Goal: Transaction & Acquisition: Purchase product/service

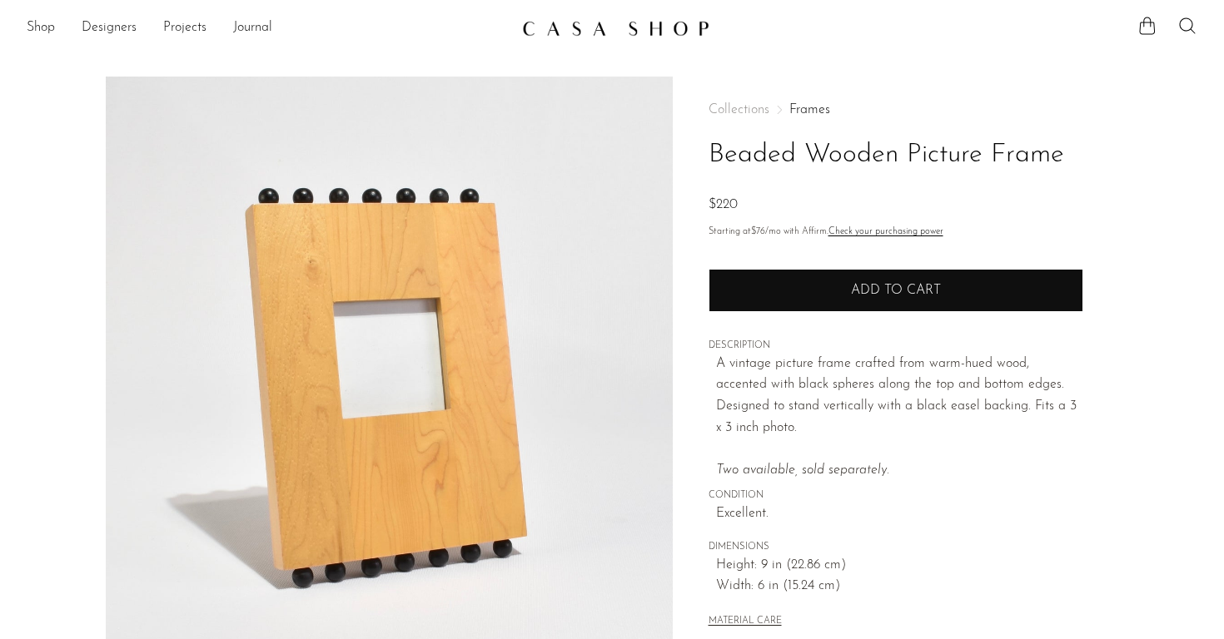
click at [872, 309] on button "Add to cart" at bounding box center [895, 290] width 375 height 43
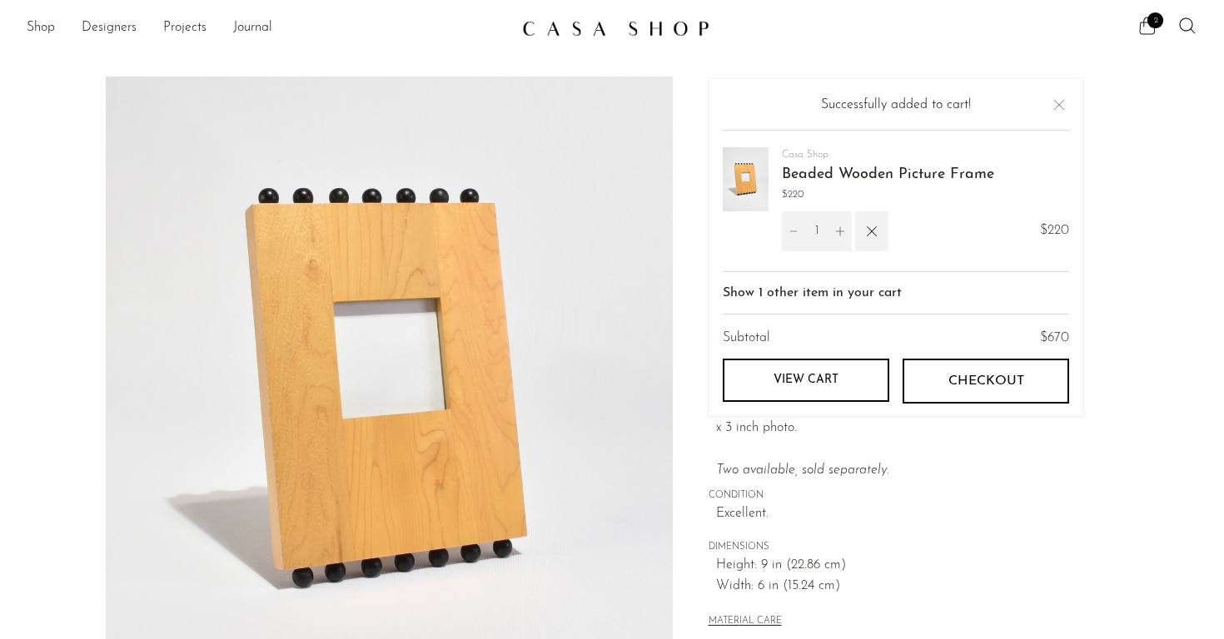
click at [1150, 22] on span "2" at bounding box center [1155, 20] width 16 height 16
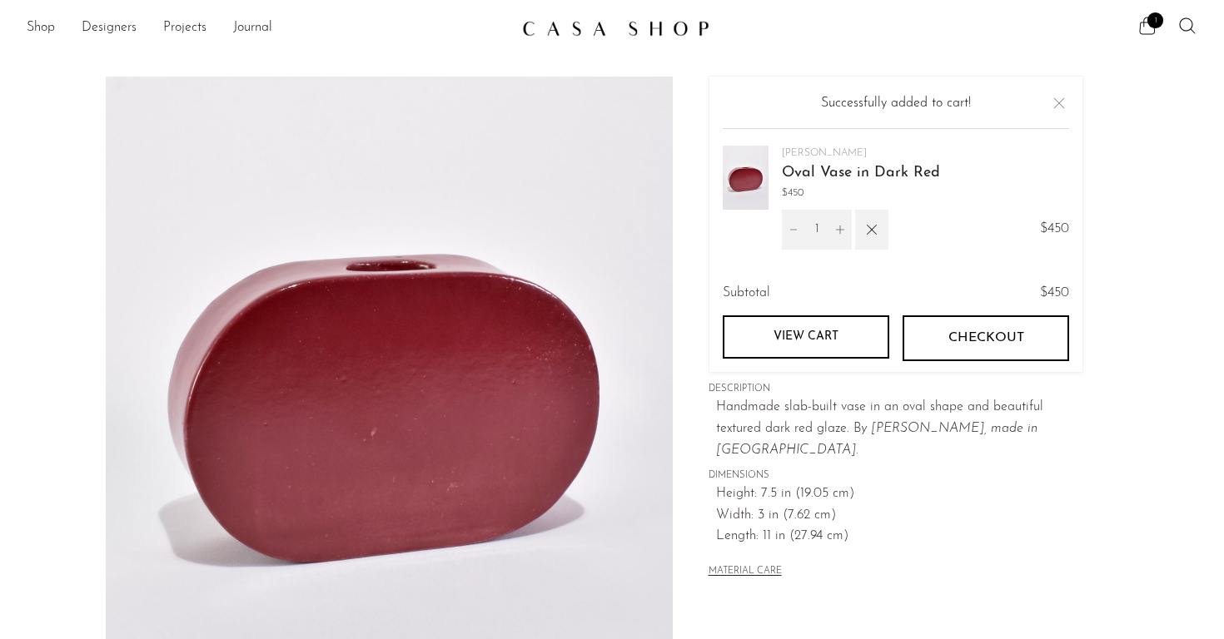
click at [1145, 23] on icon at bounding box center [1147, 26] width 20 height 20
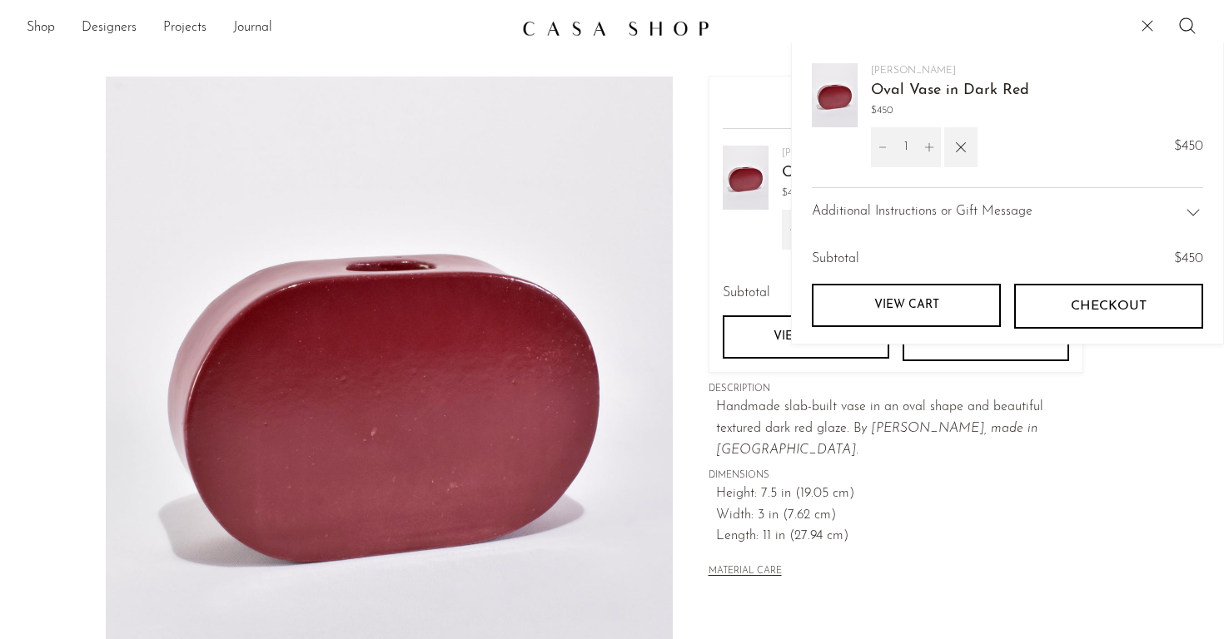
click at [1145, 23] on icon at bounding box center [1147, 26] width 20 height 20
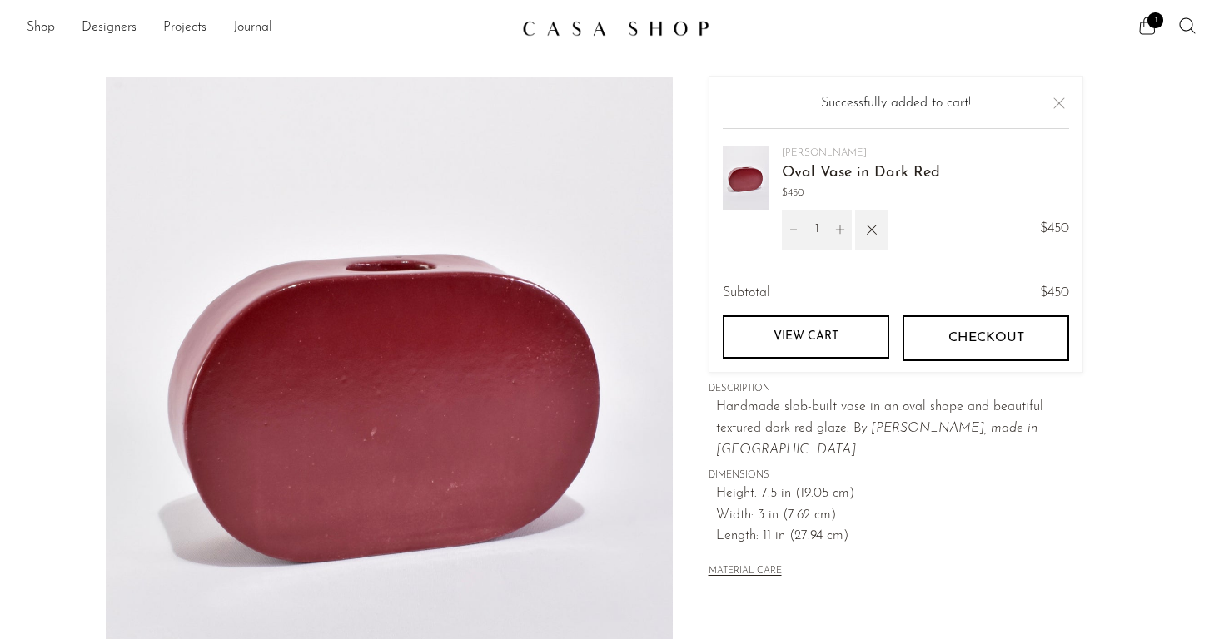
click at [1145, 23] on icon at bounding box center [1147, 26] width 20 height 20
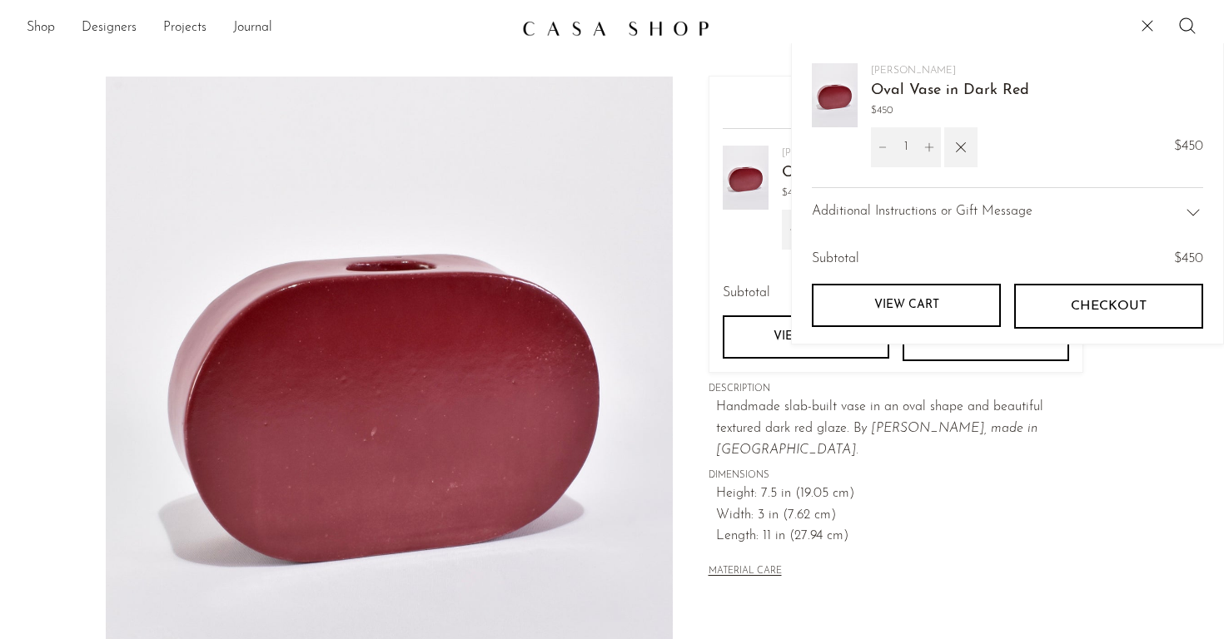
click at [559, 16] on link at bounding box center [612, 28] width 180 height 30
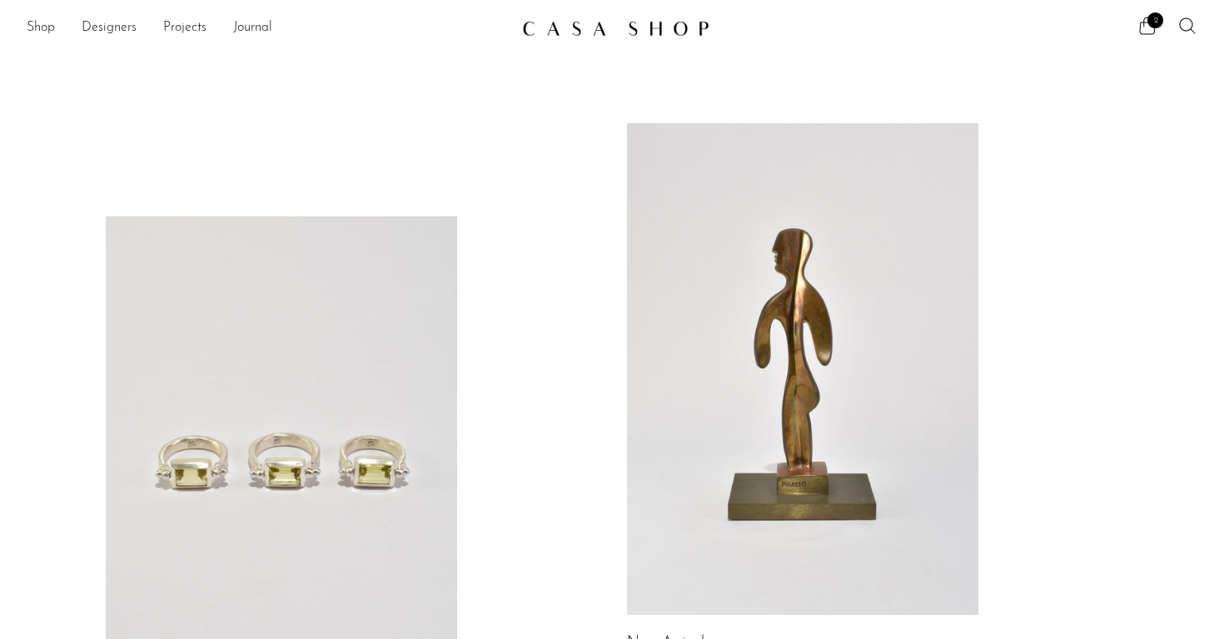
scroll to position [377, 0]
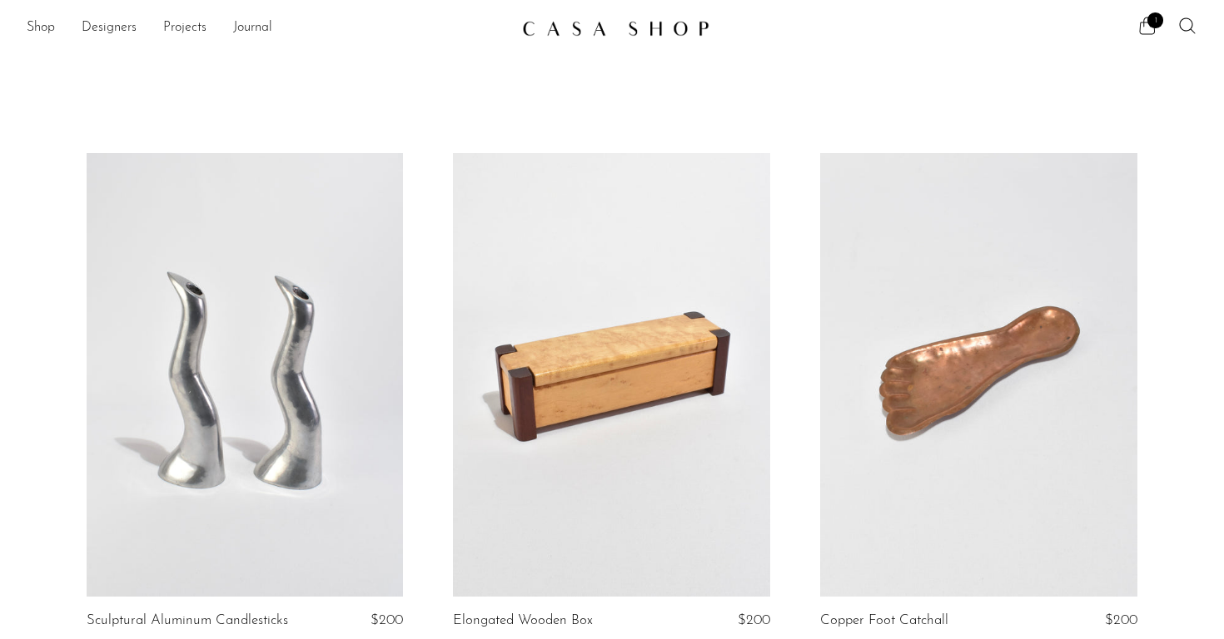
click at [1150, 22] on span "1" at bounding box center [1155, 20] width 16 height 16
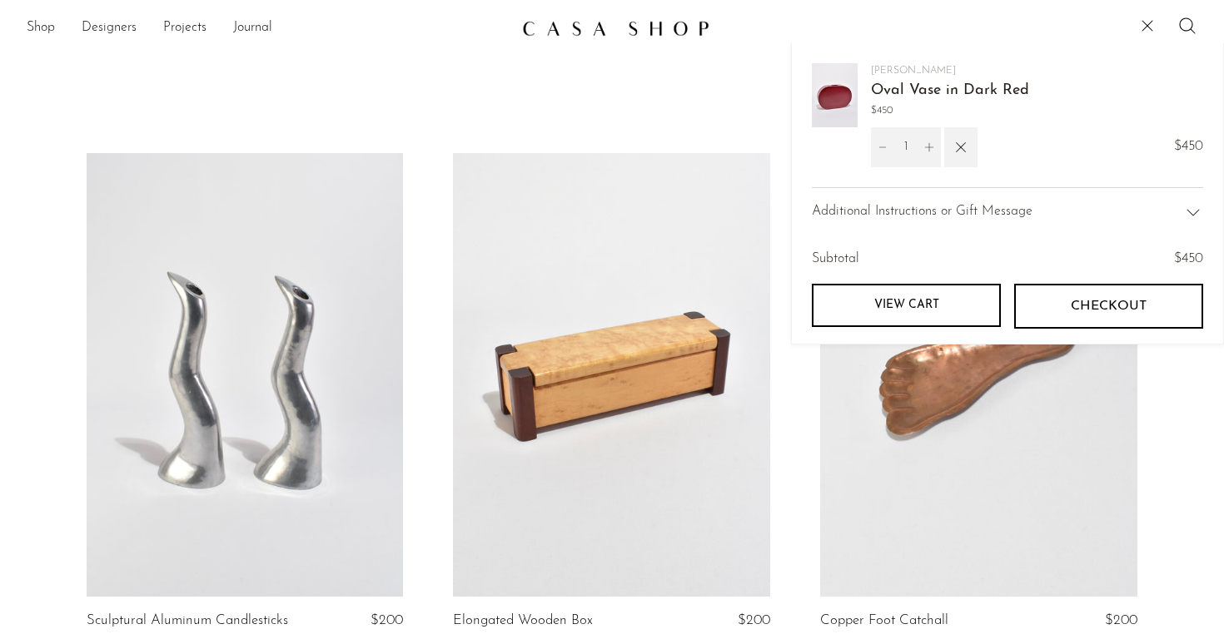
click at [936, 296] on link "View cart" at bounding box center [906, 305] width 189 height 43
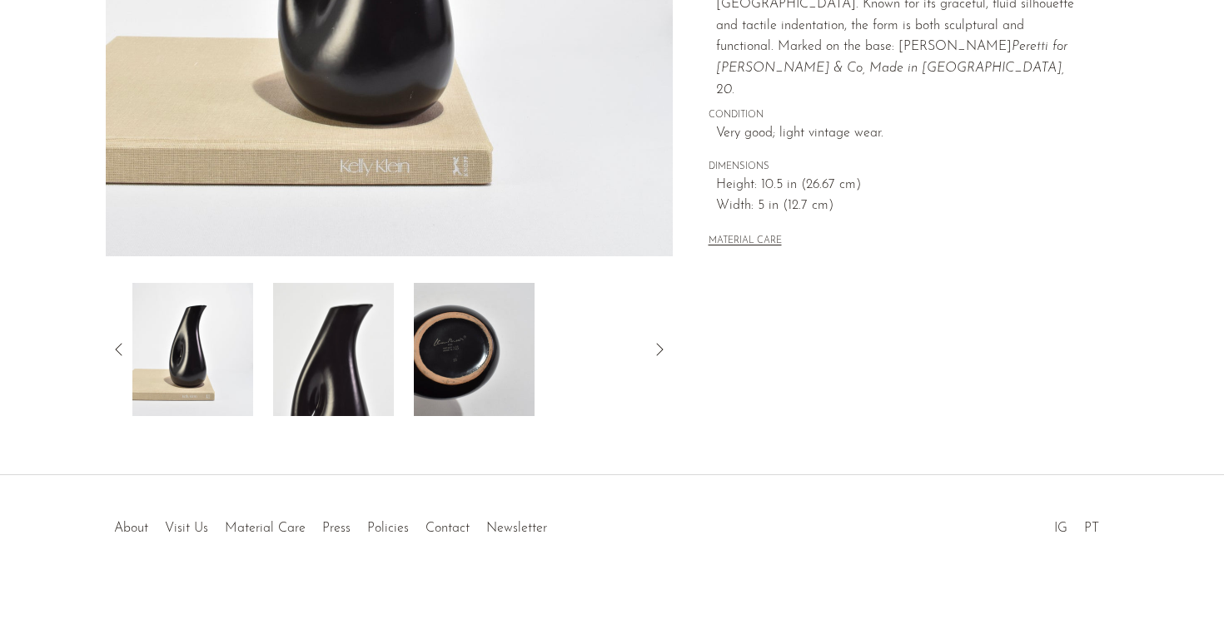
scroll to position [445, 0]
click at [189, 345] on img at bounding box center [192, 349] width 121 height 133
click at [117, 350] on icon at bounding box center [119, 350] width 20 height 20
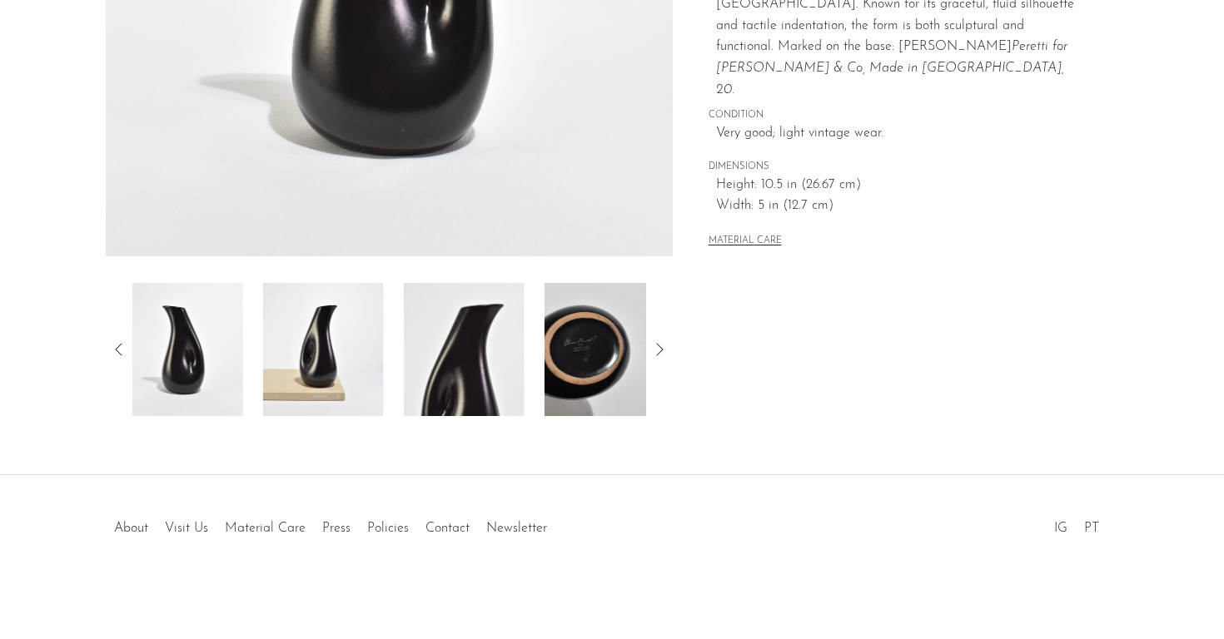
click at [117, 350] on icon at bounding box center [119, 350] width 20 height 20
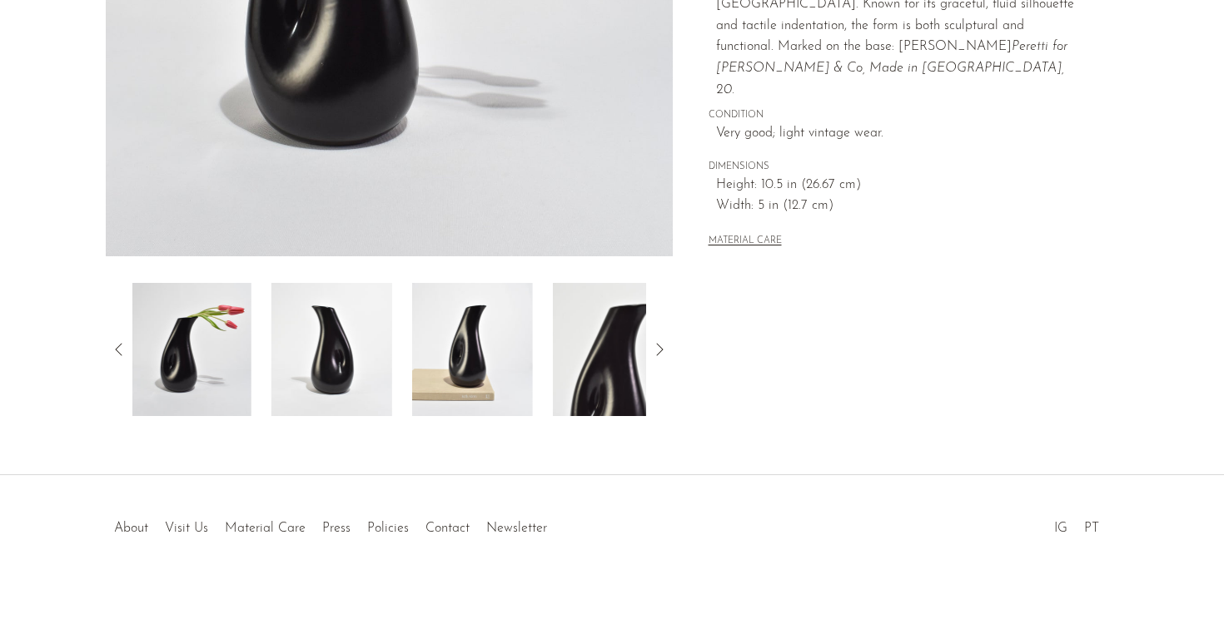
click at [117, 350] on icon at bounding box center [119, 350] width 20 height 20
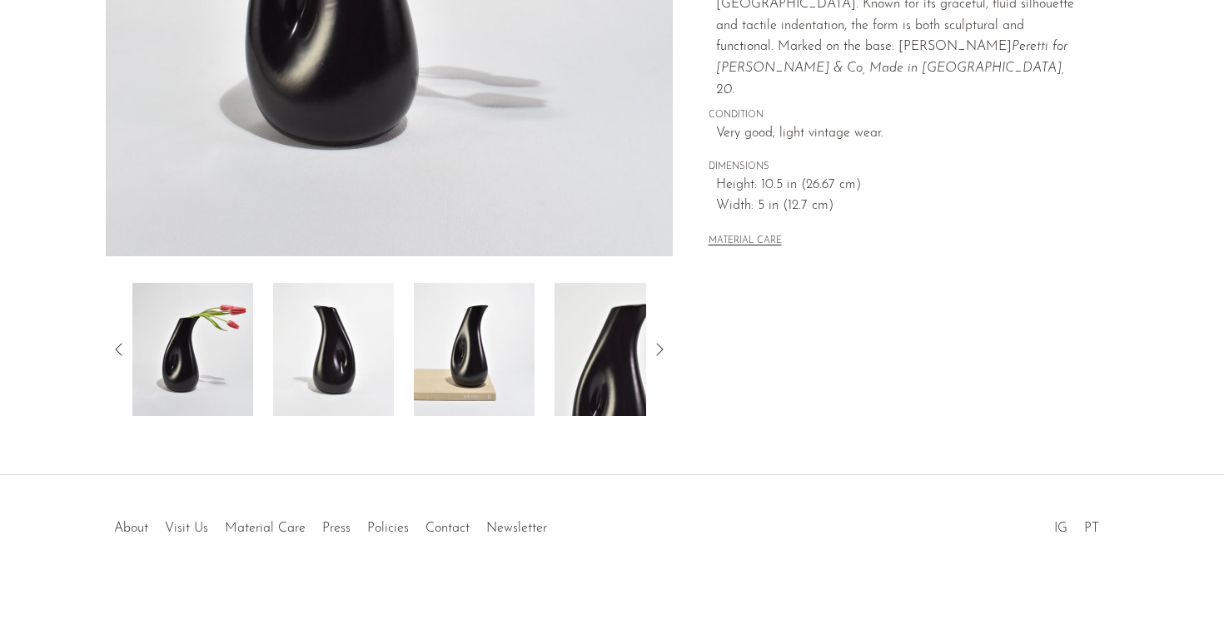
click at [242, 350] on img at bounding box center [192, 349] width 121 height 133
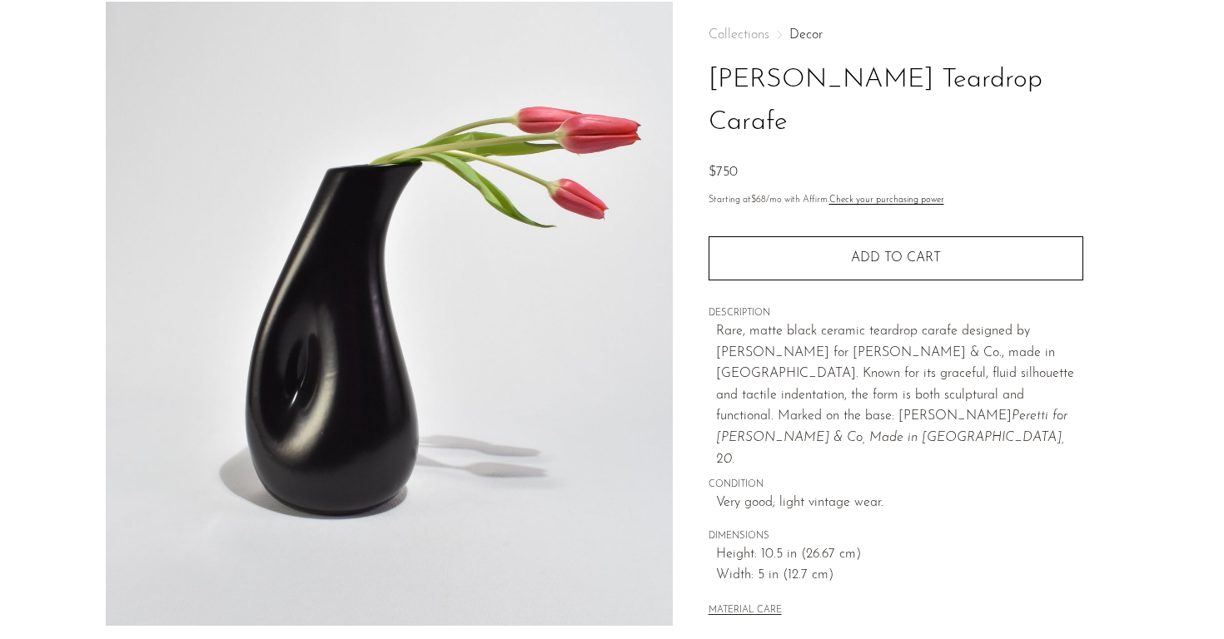
scroll to position [77, 0]
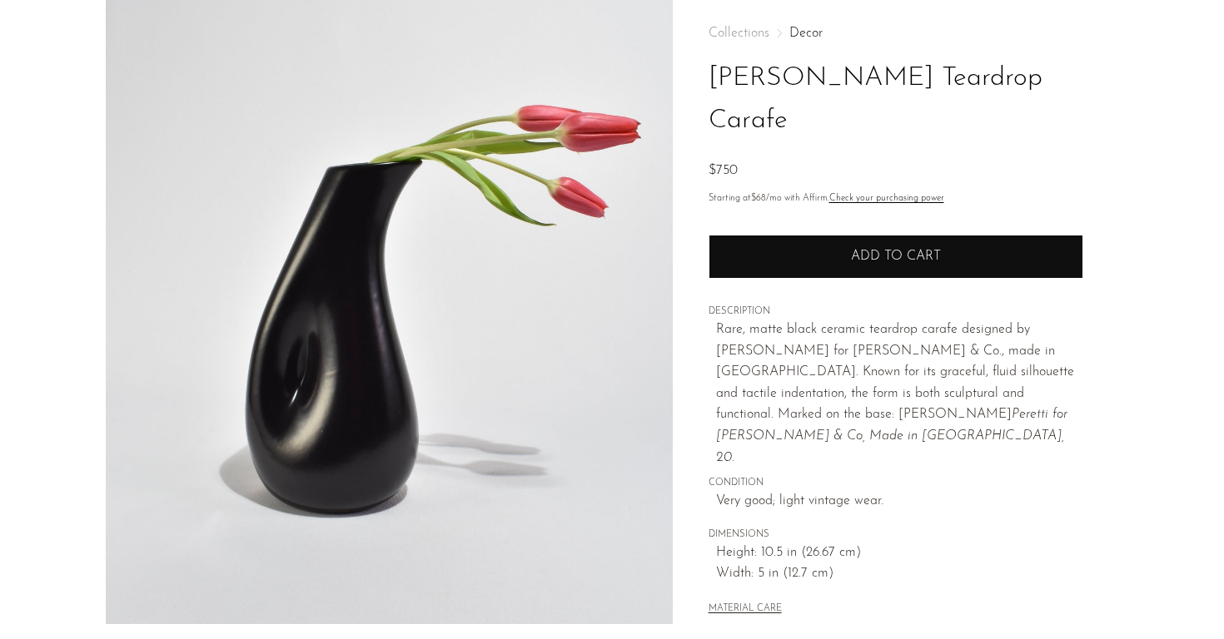
click at [820, 235] on button "Add to cart" at bounding box center [895, 256] width 375 height 43
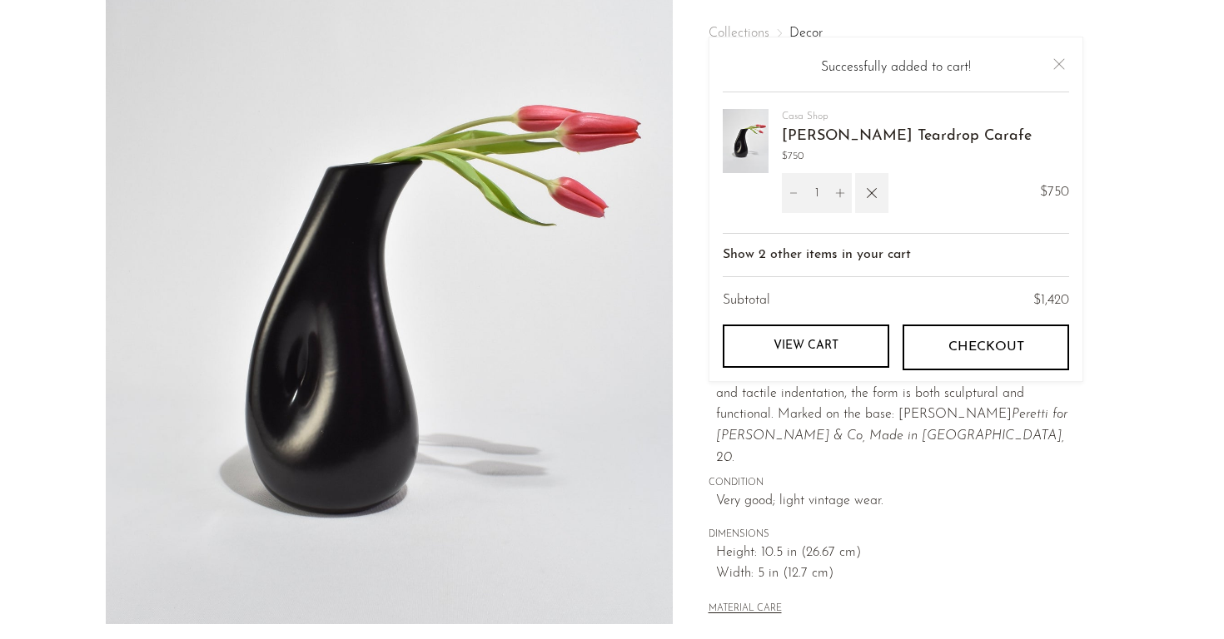
click at [1043, 528] on span "DIMENSIONS" at bounding box center [895, 535] width 375 height 15
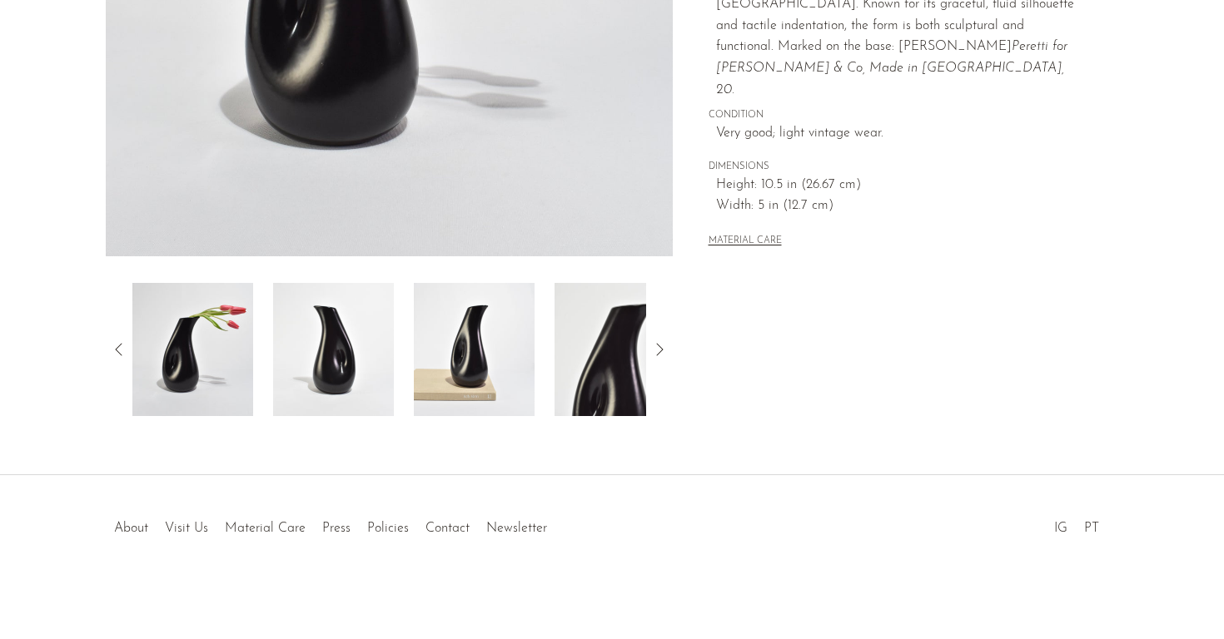
scroll to position [445, 0]
click at [379, 524] on link "Policies" at bounding box center [388, 528] width 42 height 13
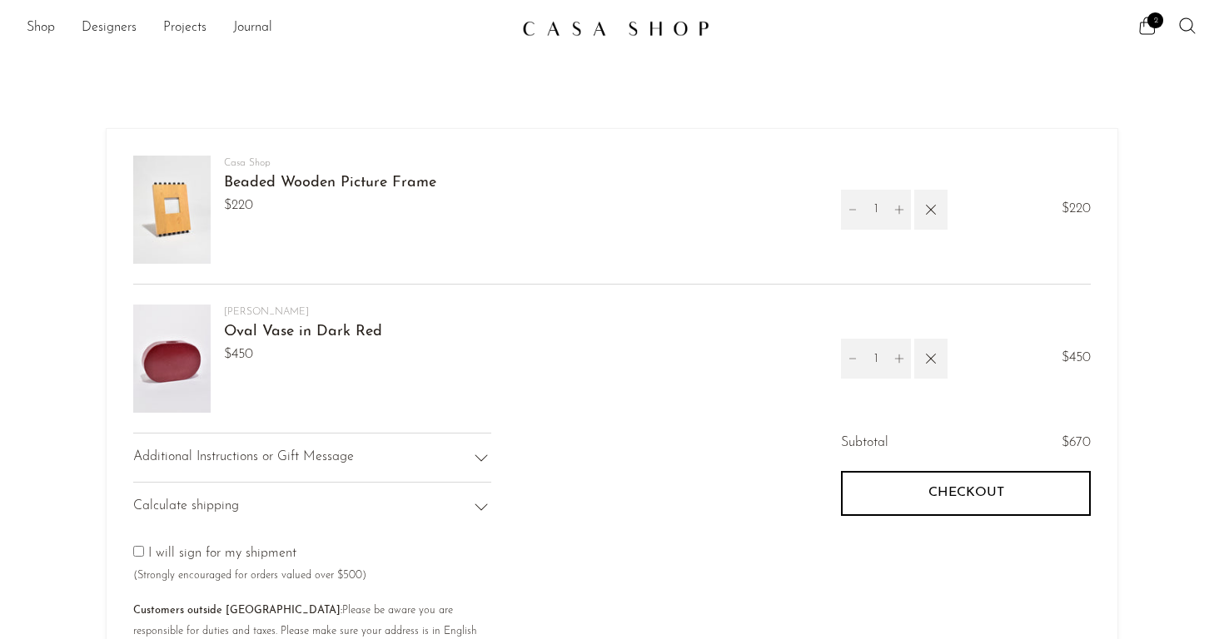
click at [273, 181] on link "Beaded Wooden Picture Frame" at bounding box center [330, 183] width 212 height 15
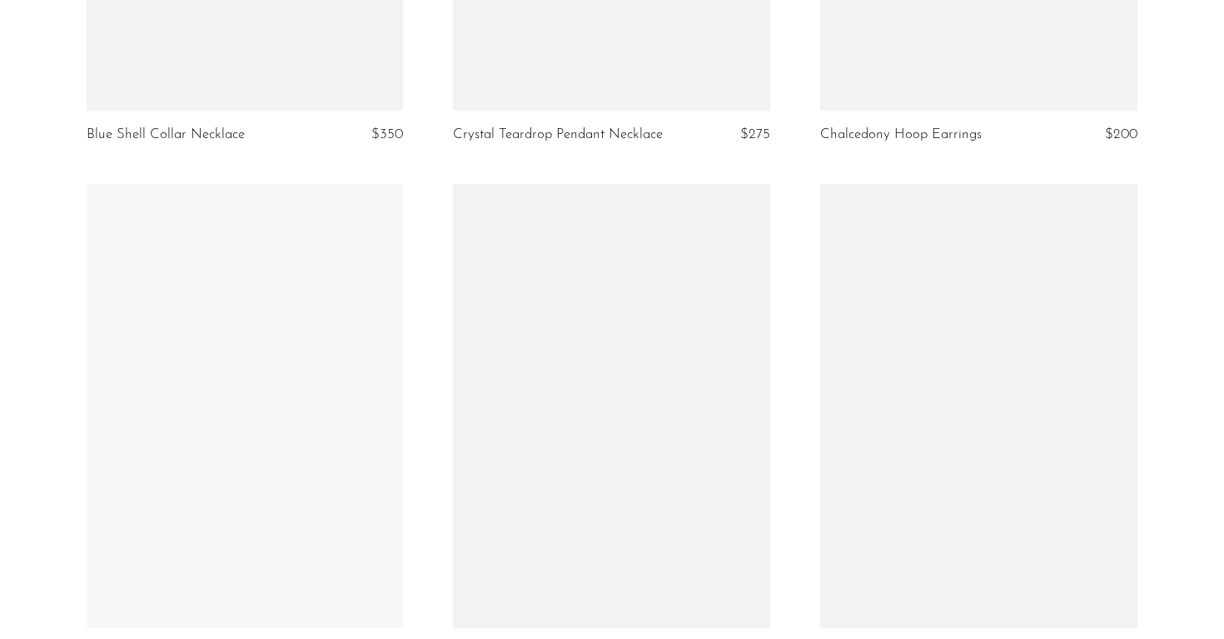
scroll to position [5371, 0]
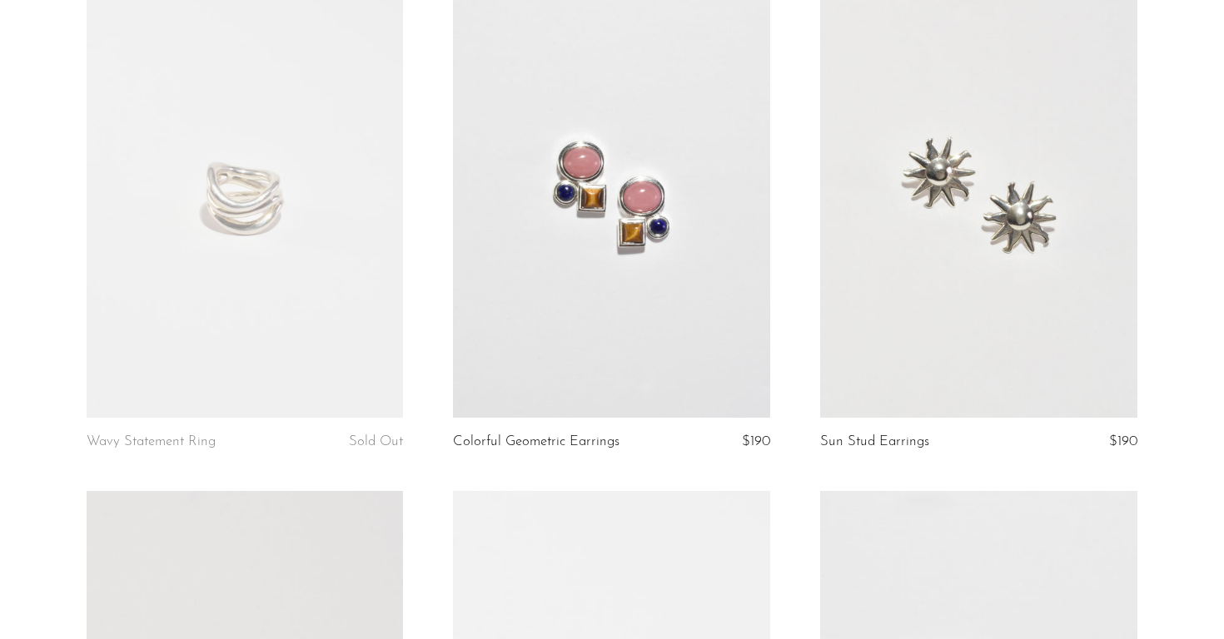
click at [650, 257] on link at bounding box center [611, 195] width 317 height 444
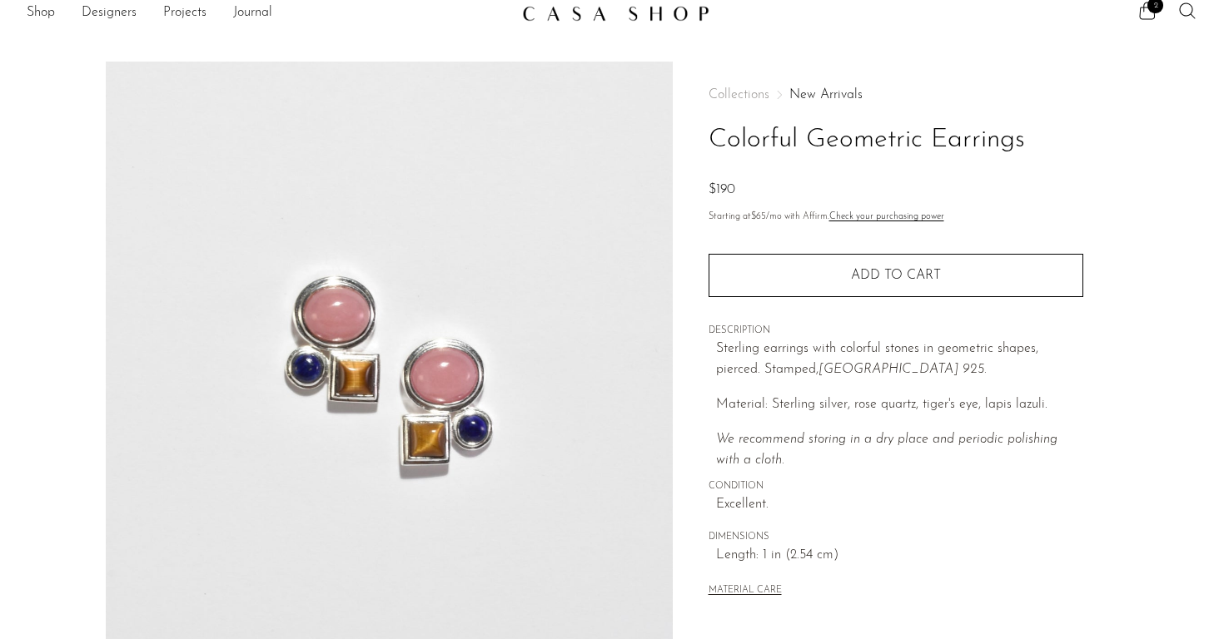
scroll to position [14, 0]
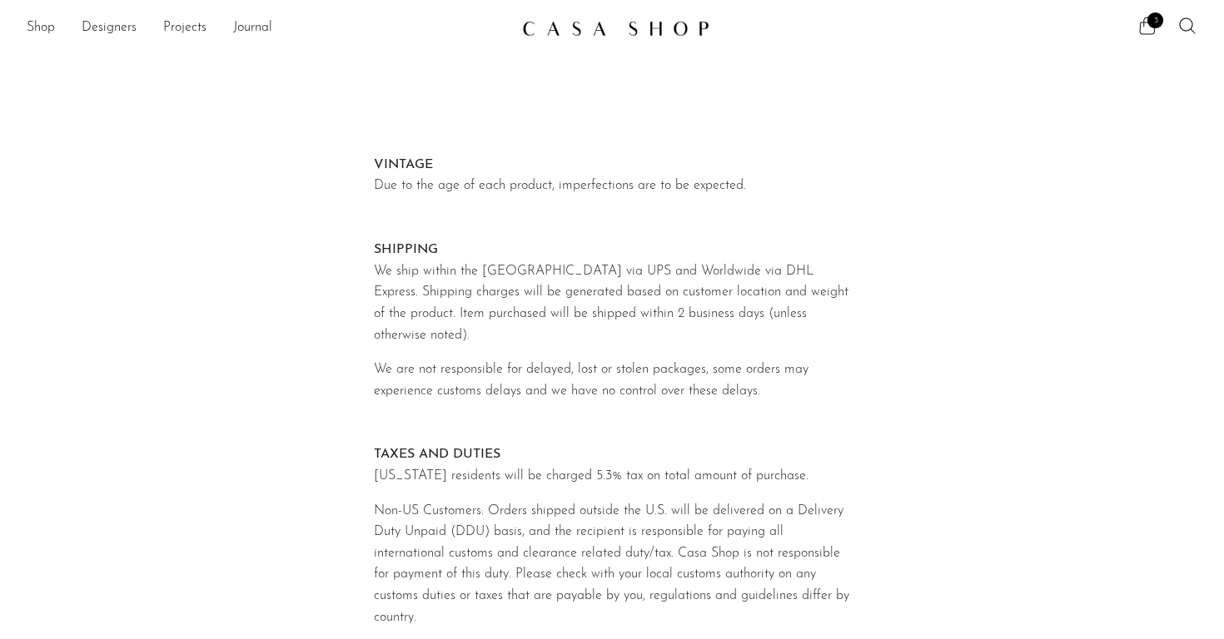
click at [1144, 27] on icon at bounding box center [1148, 25] width 16 height 17
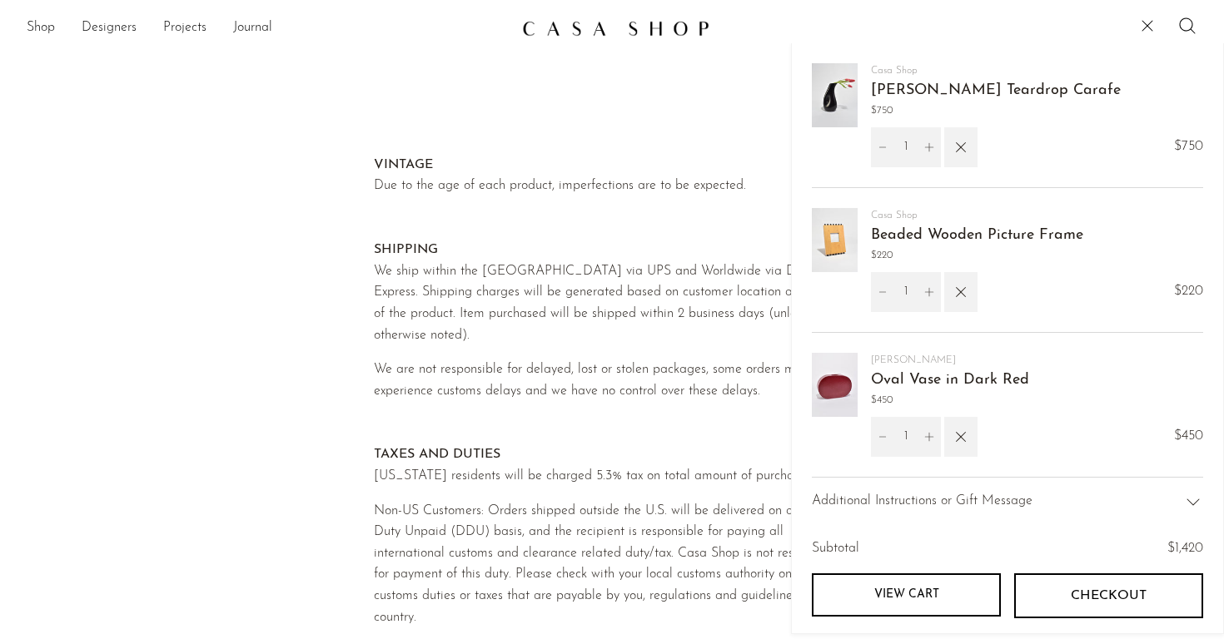
click at [926, 584] on link "View cart" at bounding box center [906, 595] width 189 height 43
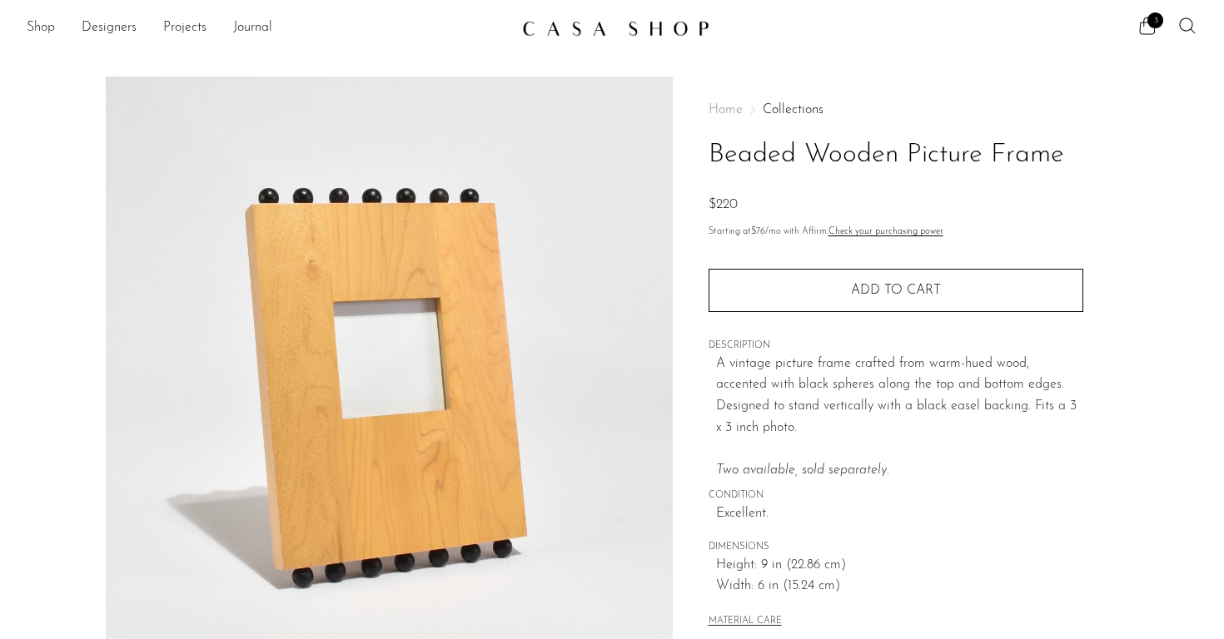
click at [34, 28] on link "Shop" at bounding box center [41, 28] width 28 height 22
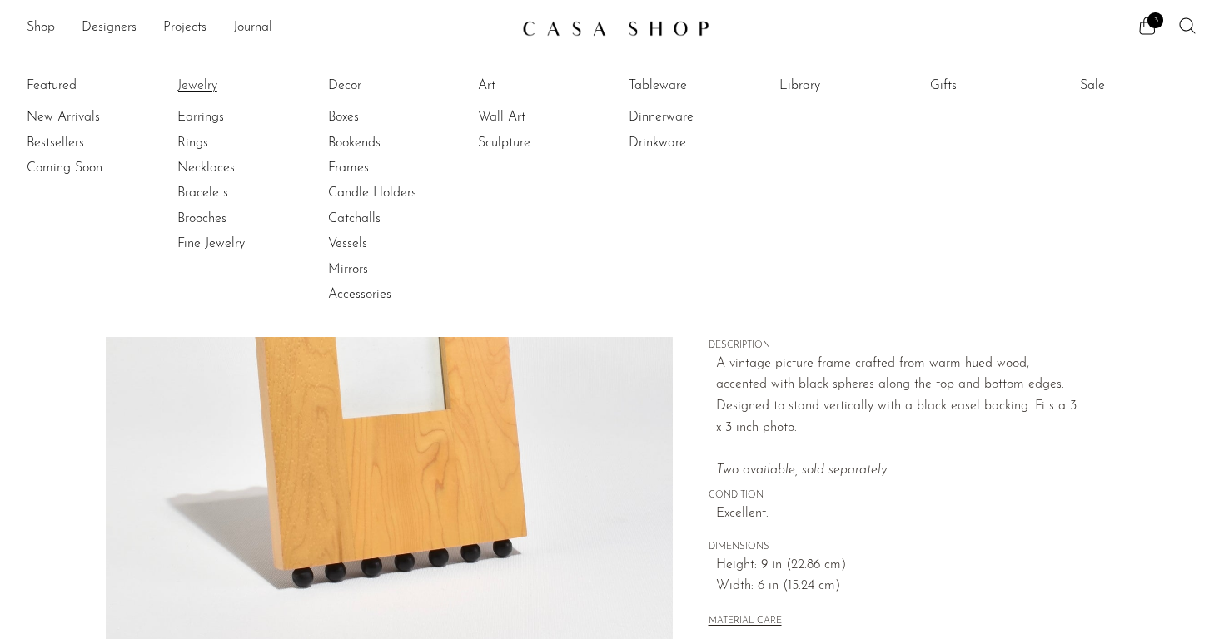
click at [193, 83] on link "Jewelry" at bounding box center [239, 86] width 125 height 18
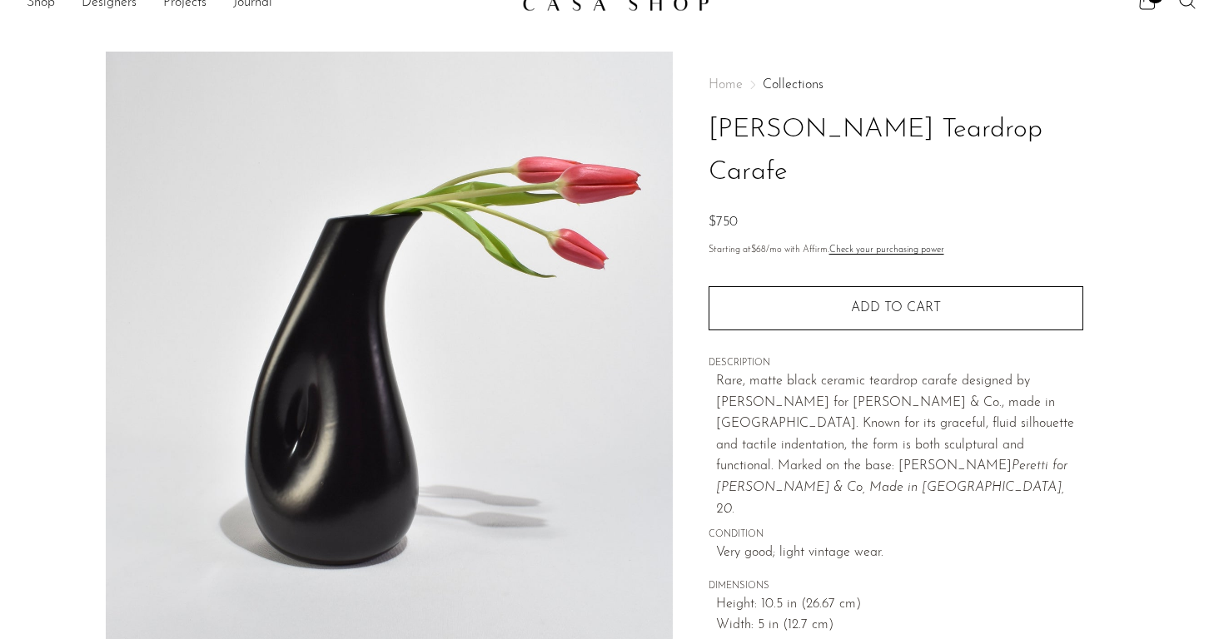
scroll to position [27, 0]
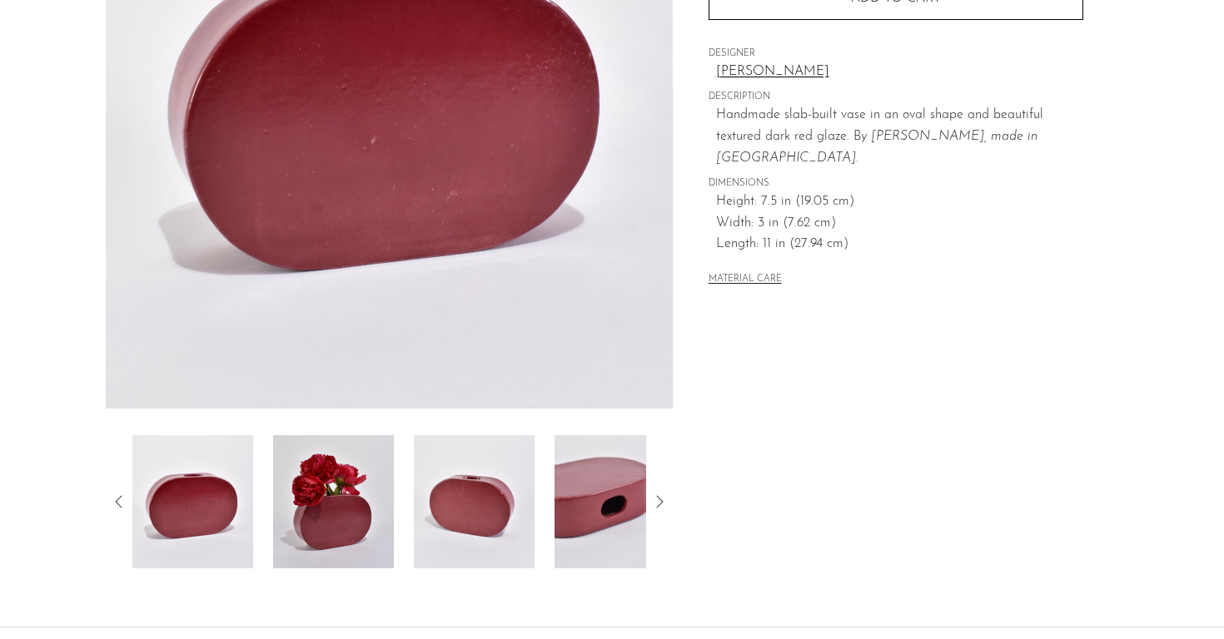
scroll to position [299, 0]
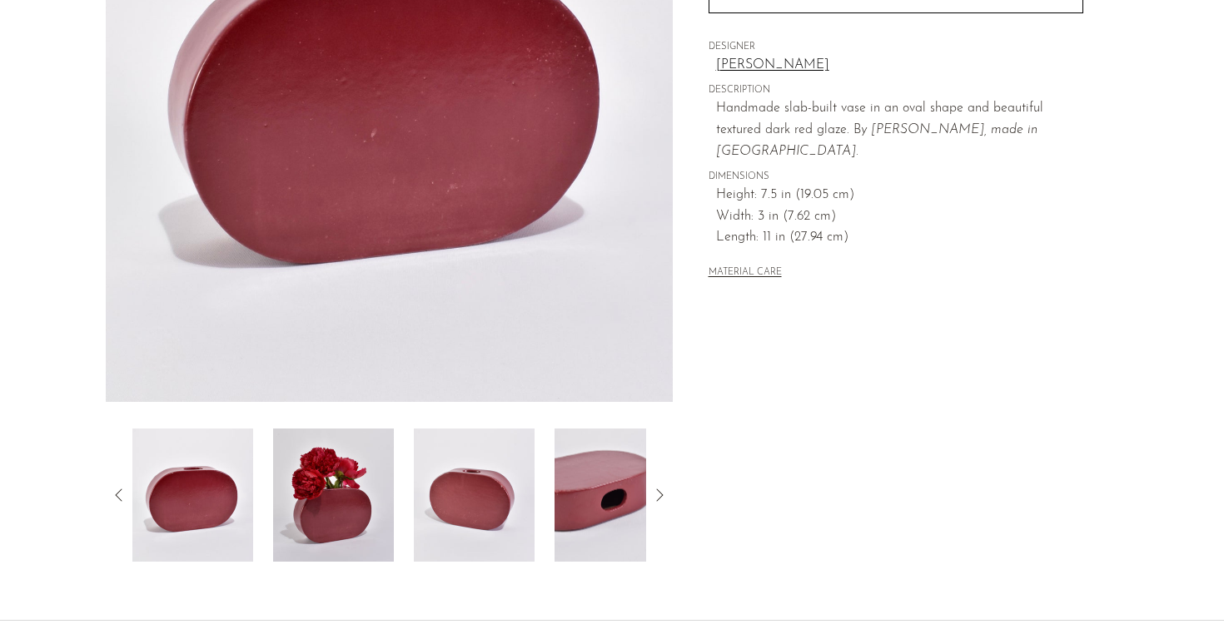
click at [497, 483] on img at bounding box center [474, 495] width 121 height 133
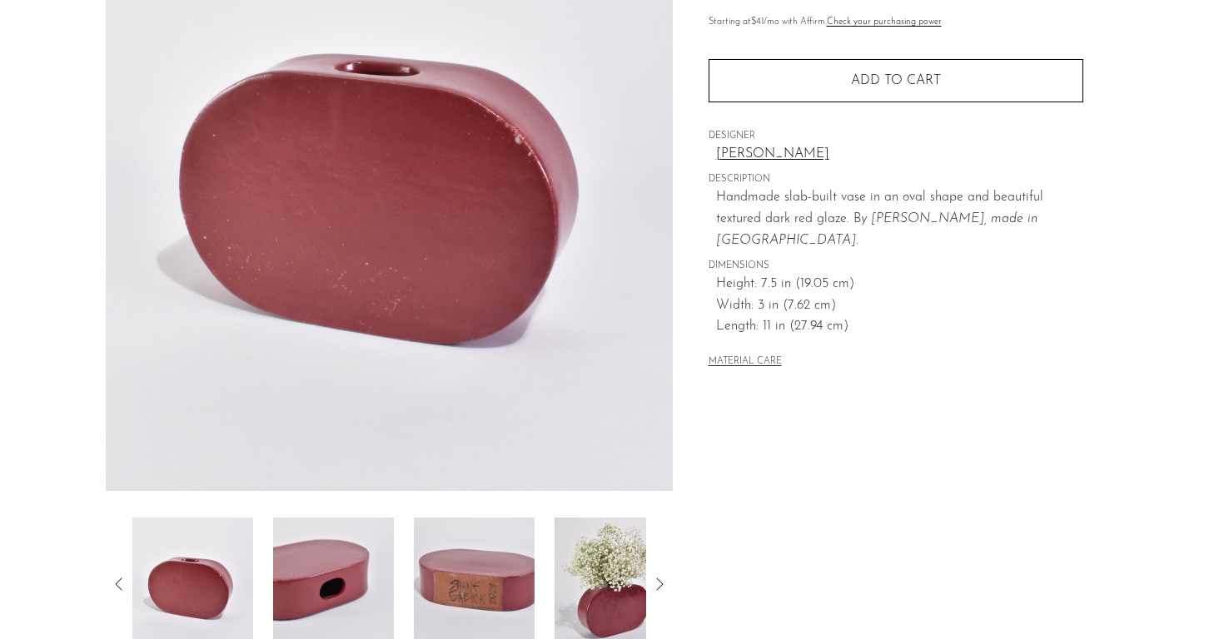
scroll to position [211, 0]
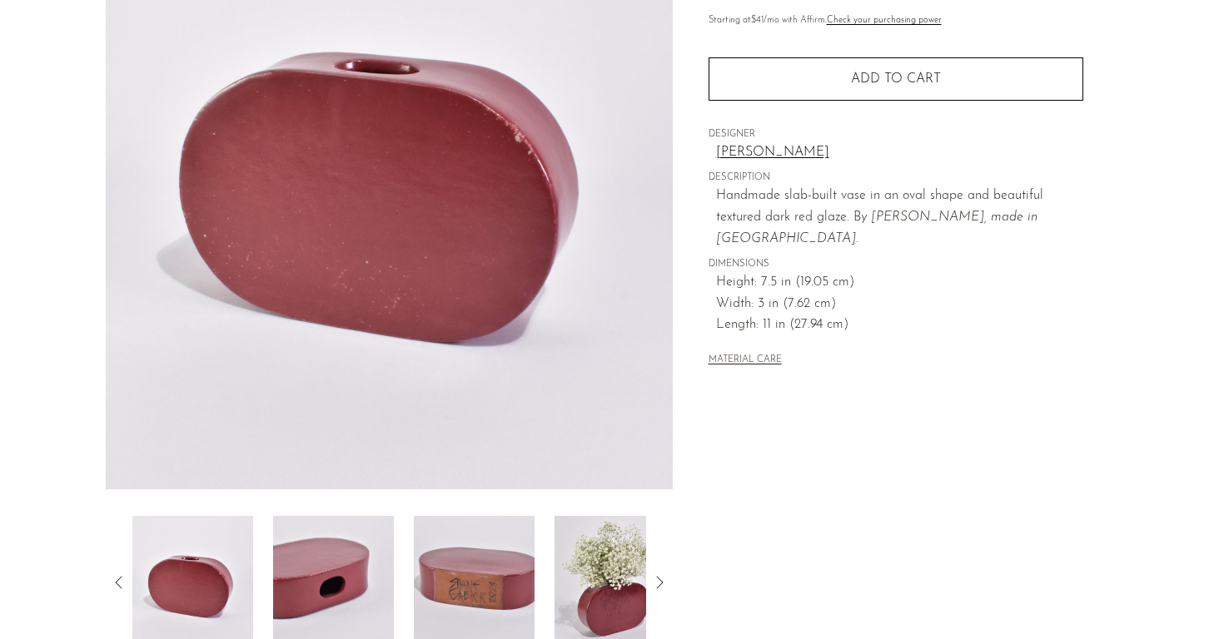
click at [483, 611] on img at bounding box center [474, 582] width 121 height 133
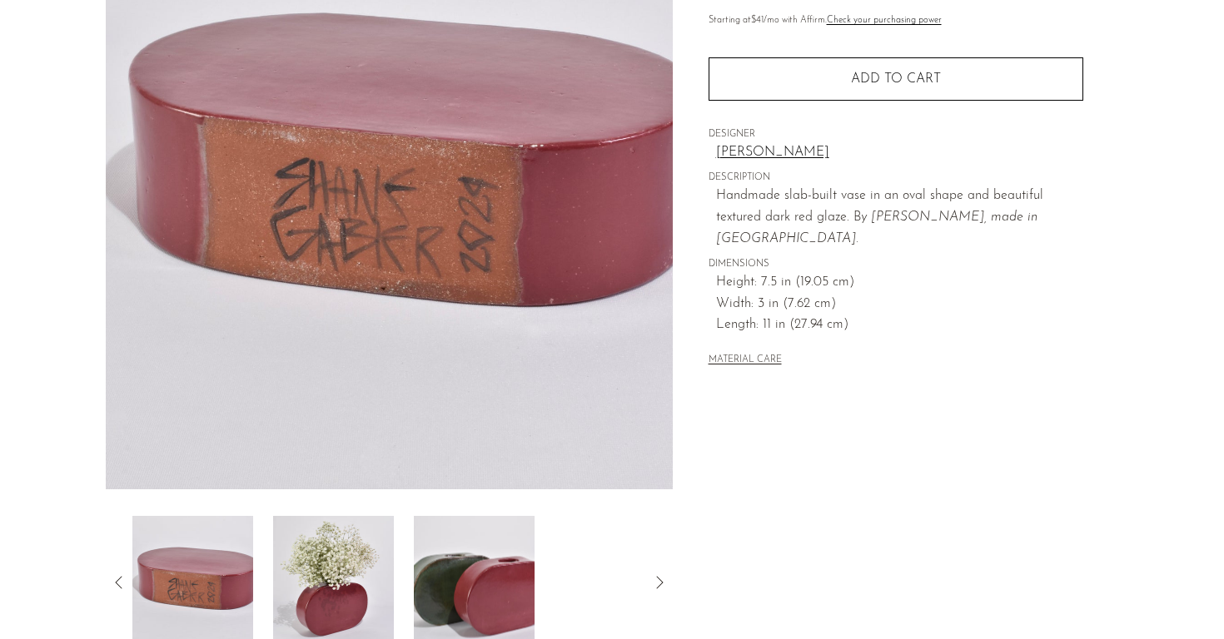
click at [485, 588] on img at bounding box center [474, 582] width 121 height 133
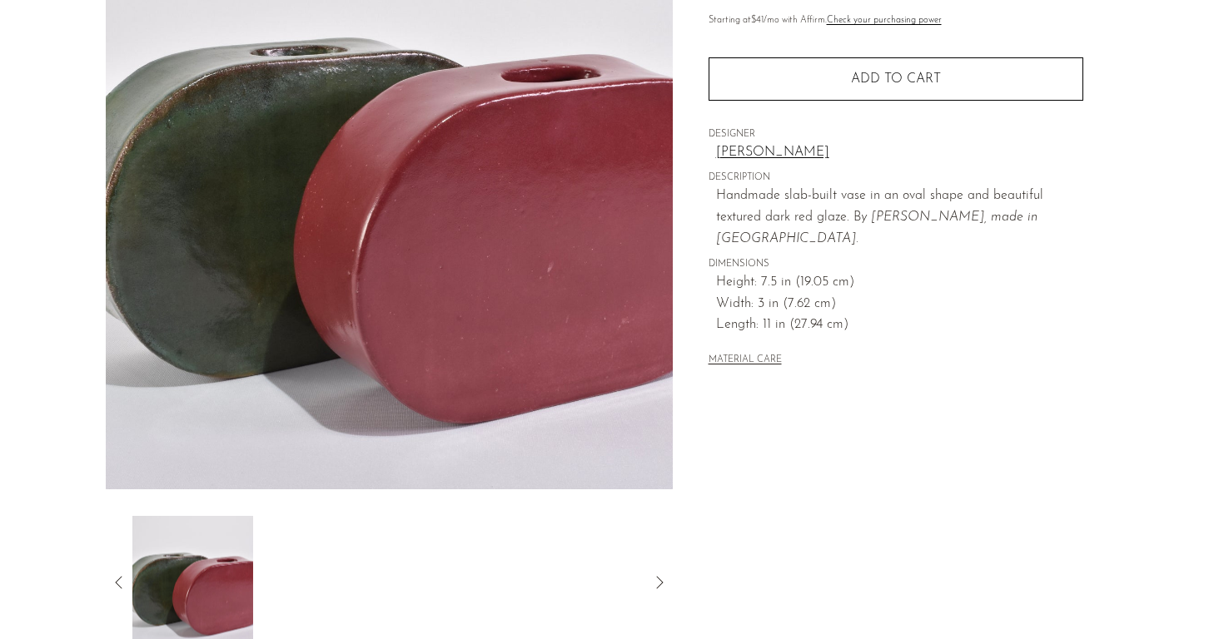
click at [693, 419] on div "Home Collections Oval Vase in Dark Red $450 Starting at $41 /mo with Affirm. Ch…" at bounding box center [895, 257] width 445 height 784
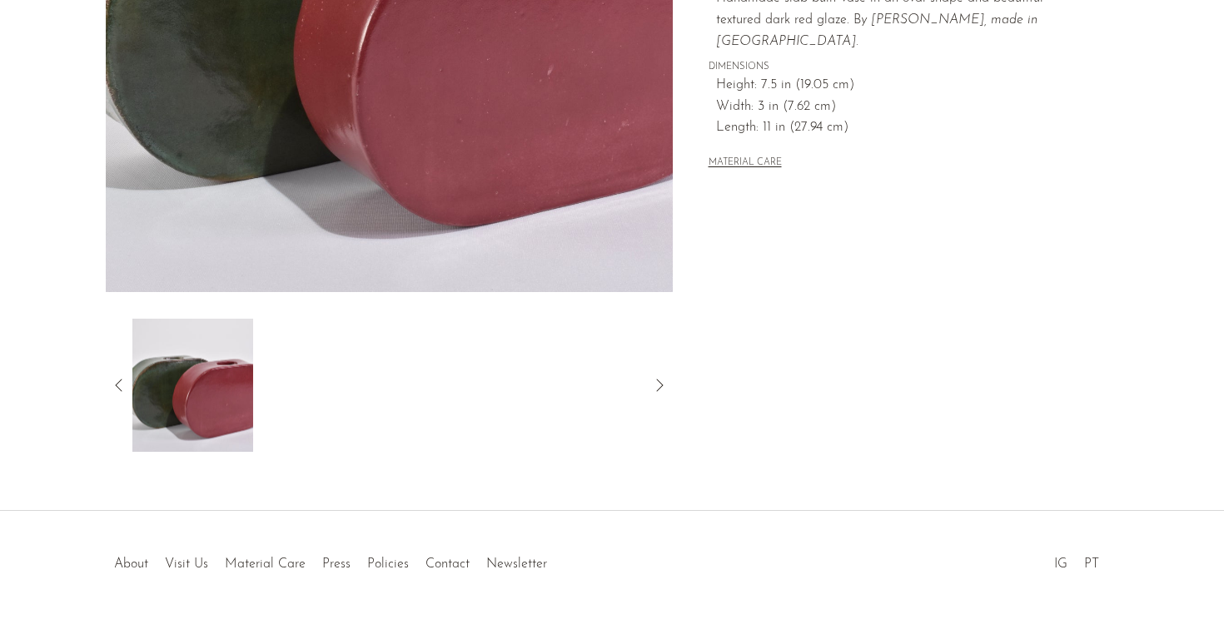
scroll to position [415, 0]
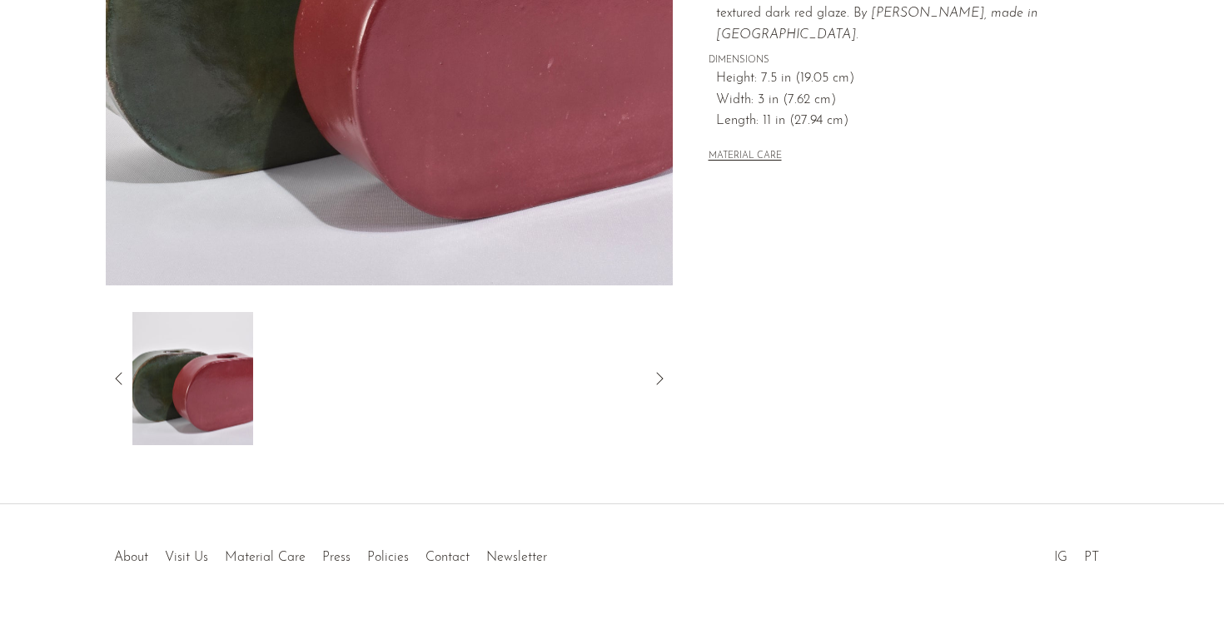
click at [118, 378] on icon at bounding box center [119, 379] width 20 height 20
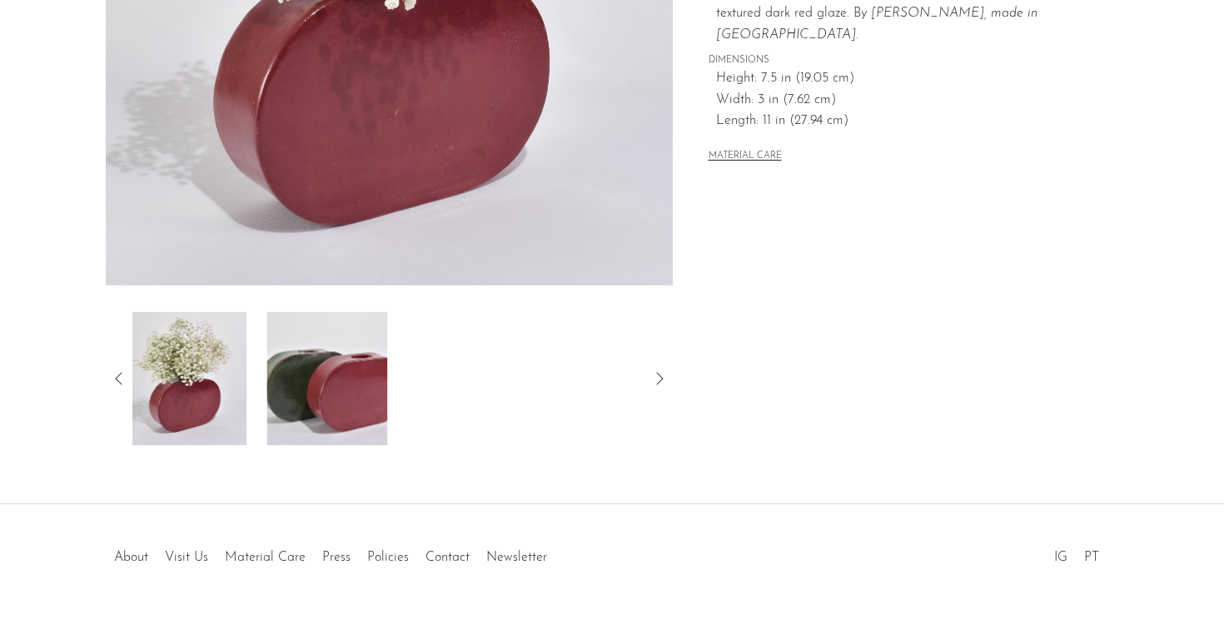
click at [118, 378] on icon at bounding box center [119, 379] width 20 height 20
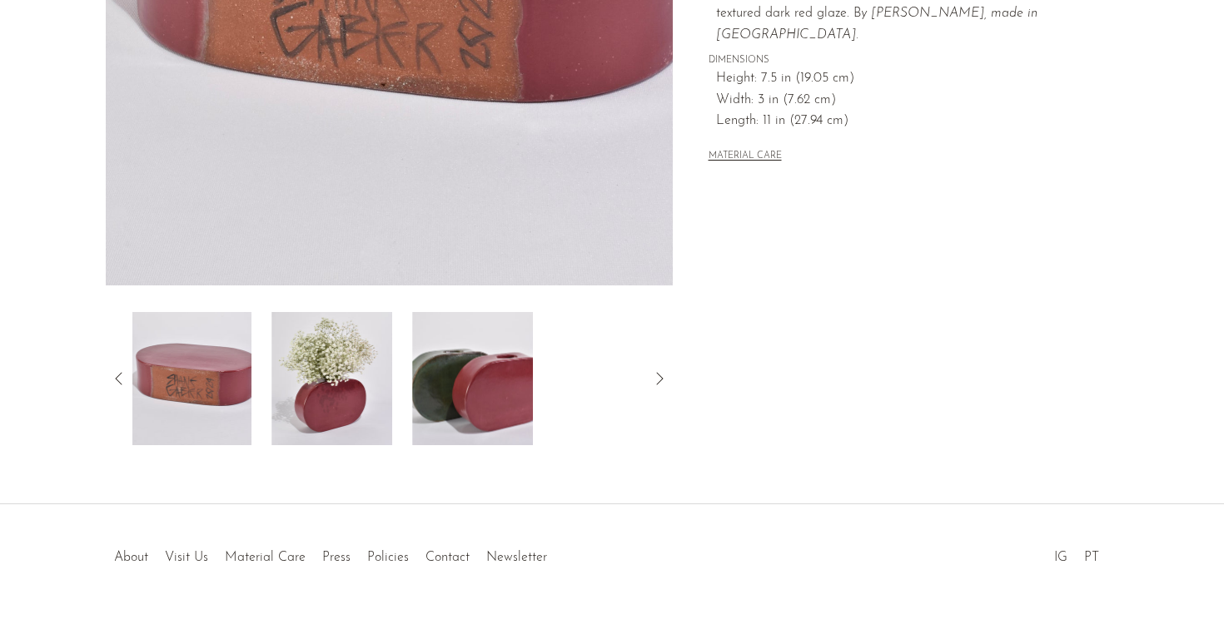
click at [326, 406] on img at bounding box center [331, 378] width 121 height 133
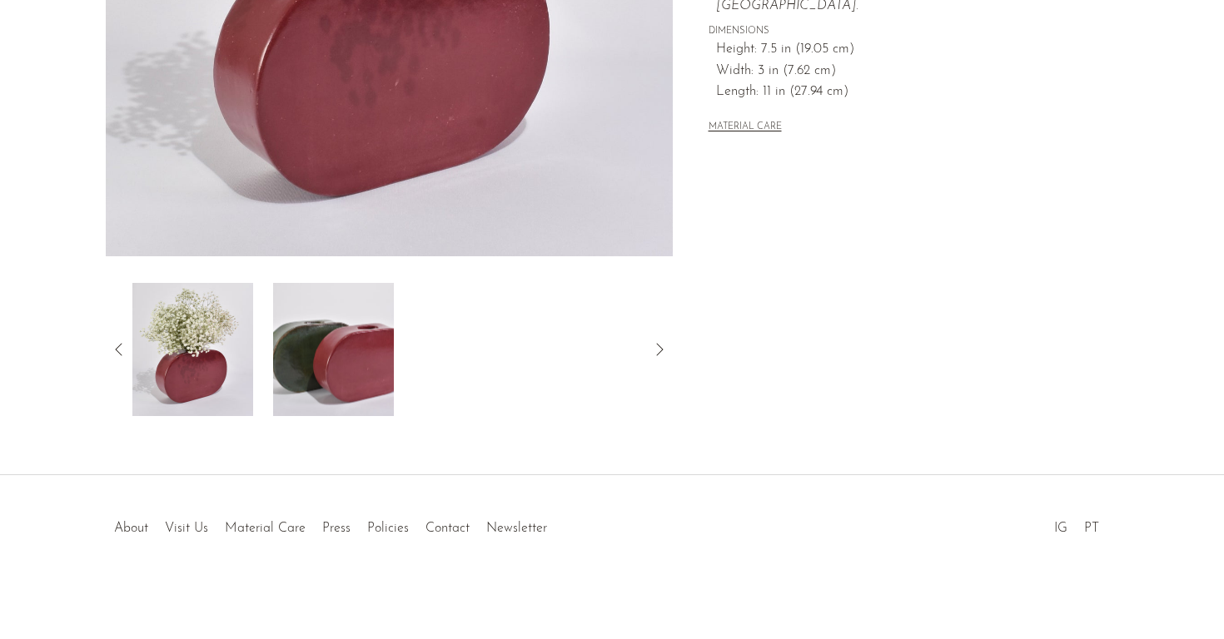
scroll to position [445, 0]
click at [119, 346] on icon at bounding box center [118, 349] width 7 height 12
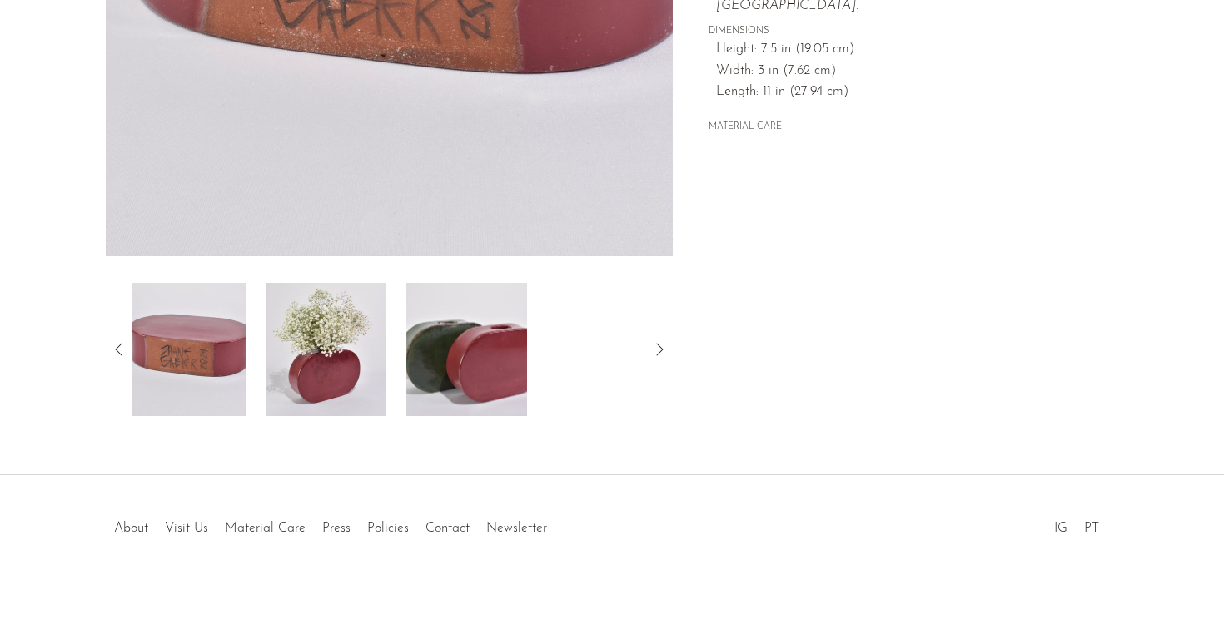
click at [119, 346] on icon at bounding box center [118, 349] width 7 height 12
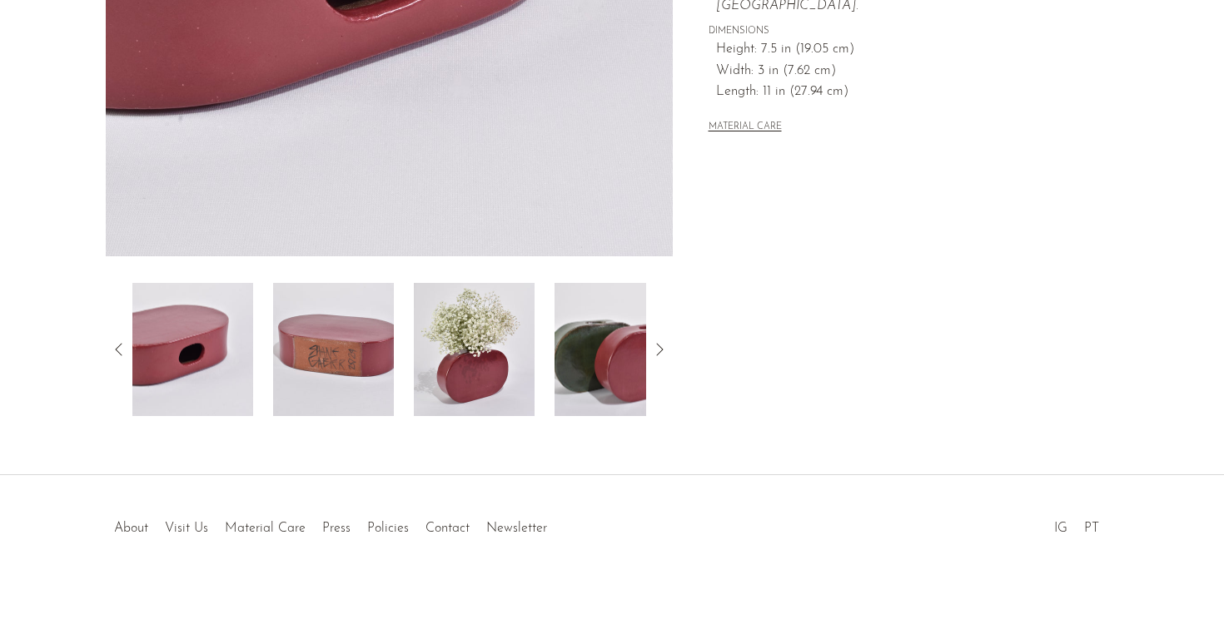
click at [119, 343] on icon at bounding box center [119, 350] width 20 height 20
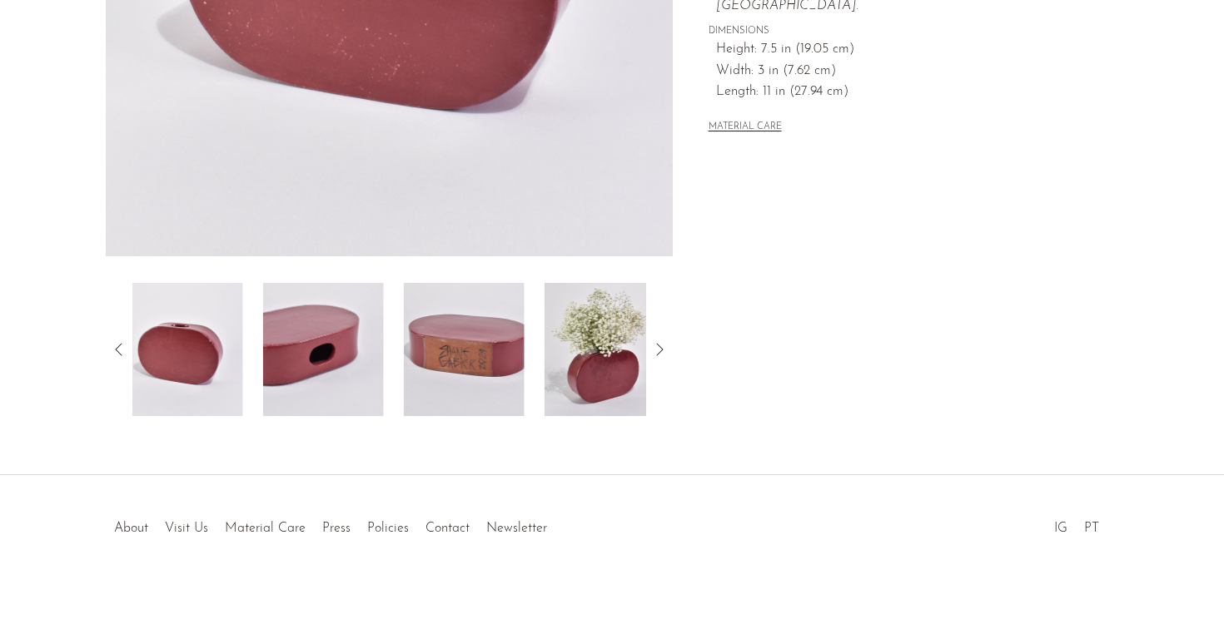
click at [119, 343] on icon at bounding box center [119, 350] width 20 height 20
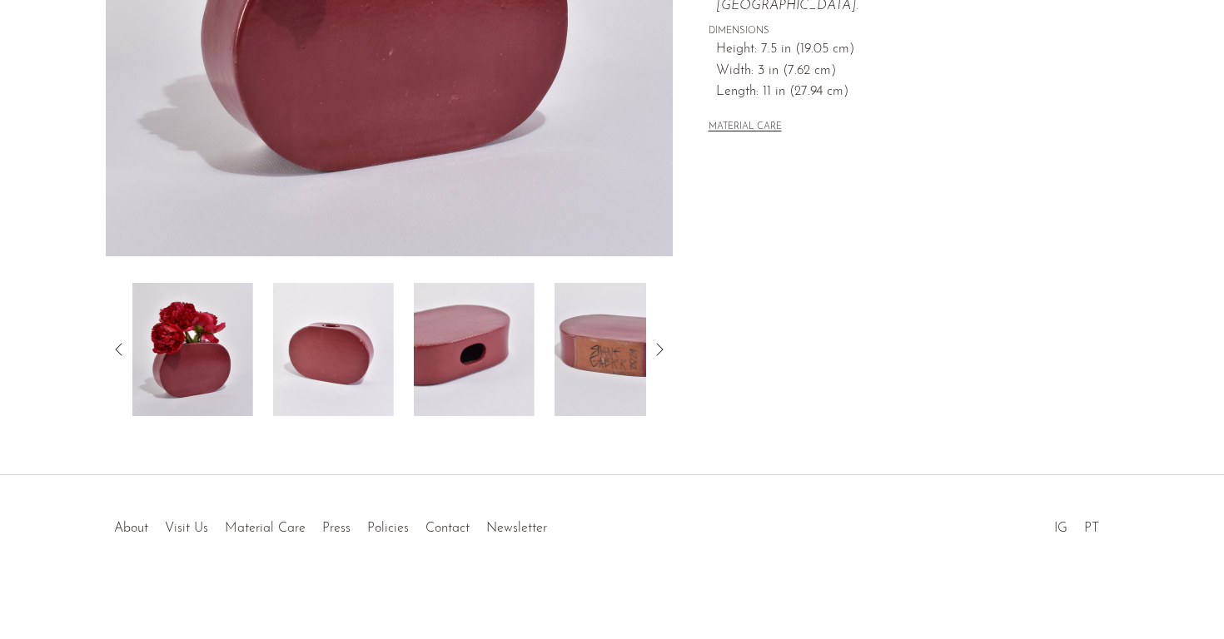
click at [198, 362] on img at bounding box center [192, 349] width 121 height 133
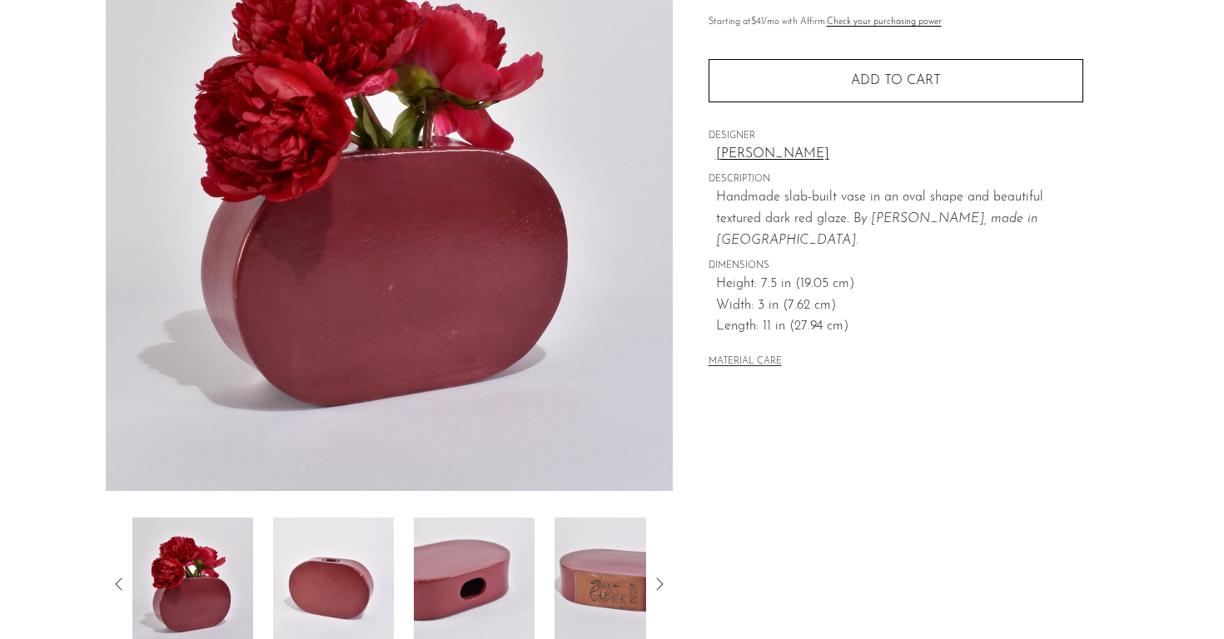
scroll to position [321, 0]
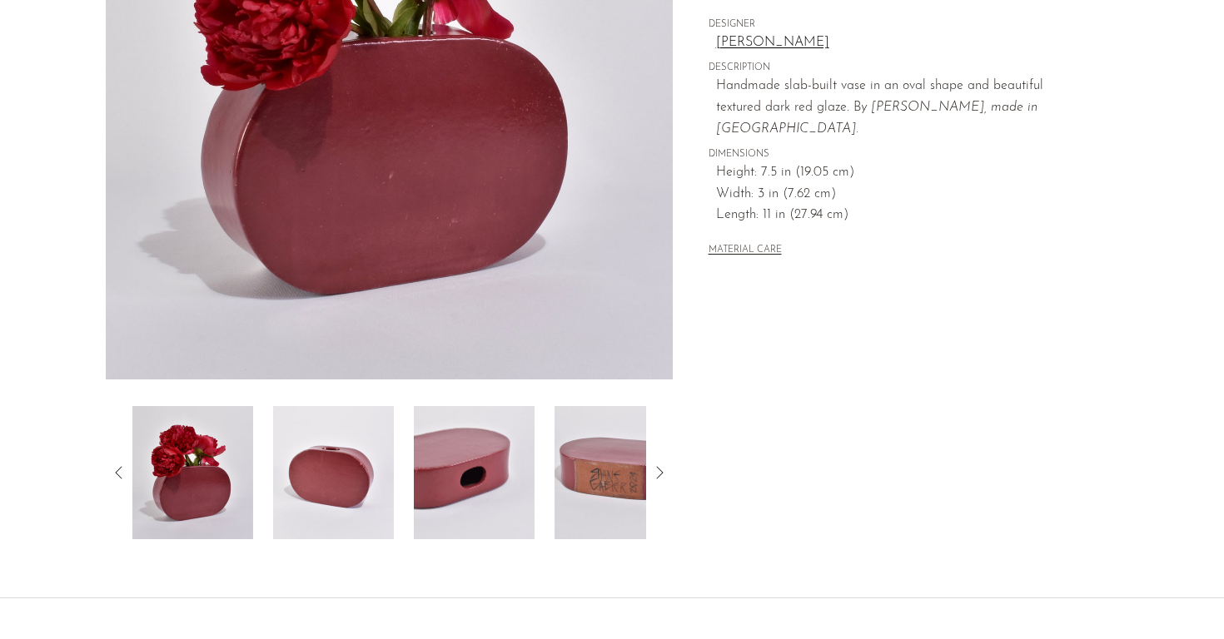
click at [119, 474] on icon at bounding box center [119, 473] width 20 height 20
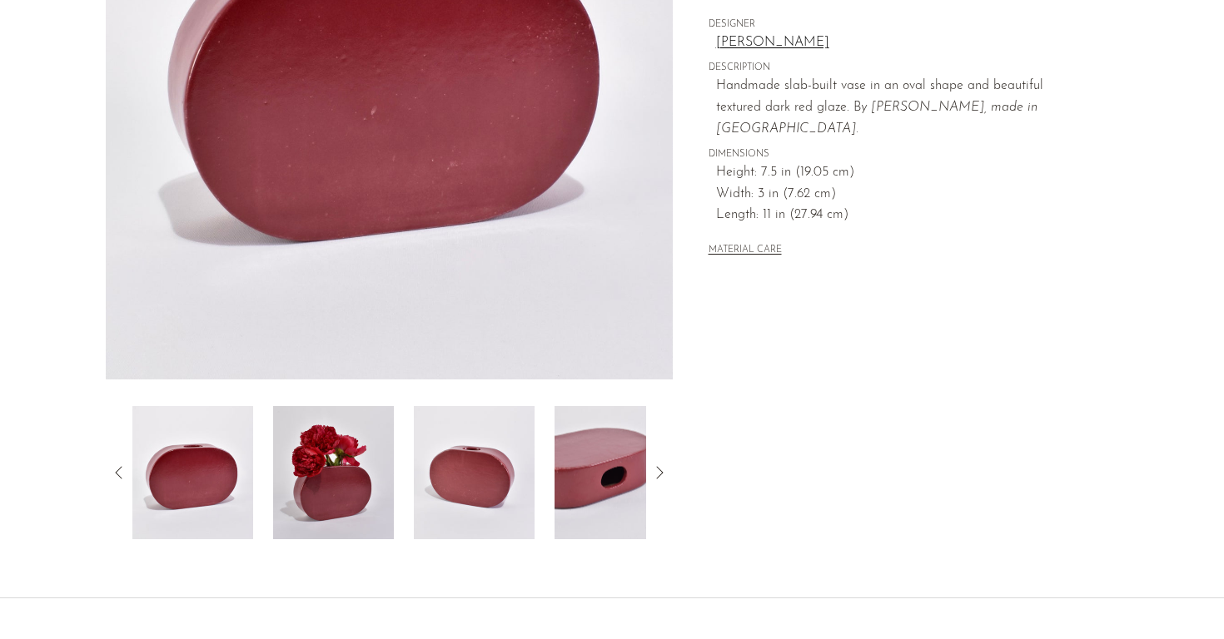
click at [120, 469] on icon at bounding box center [119, 473] width 20 height 20
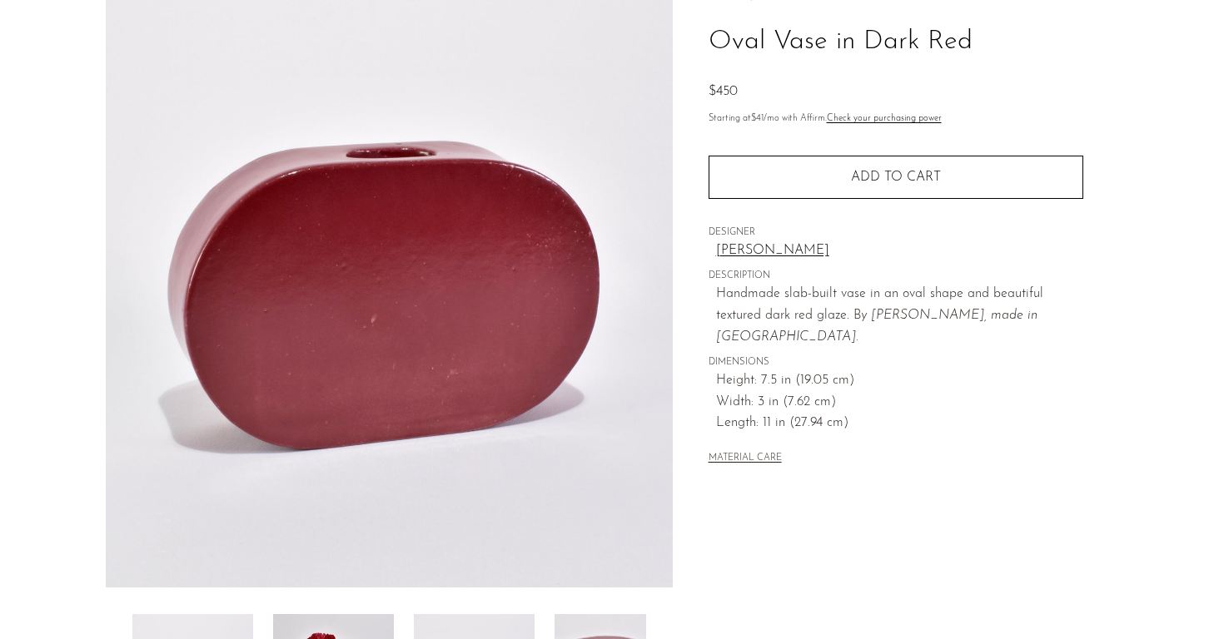
scroll to position [112, 0]
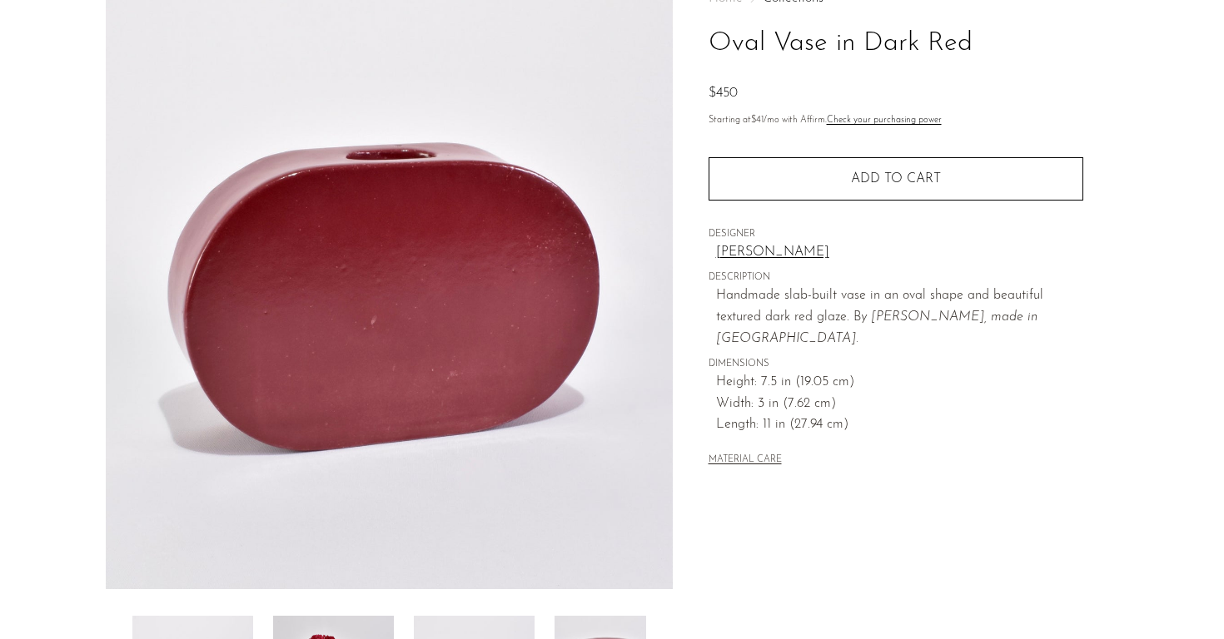
click at [759, 251] on link "Shane Gabier" at bounding box center [899, 253] width 367 height 22
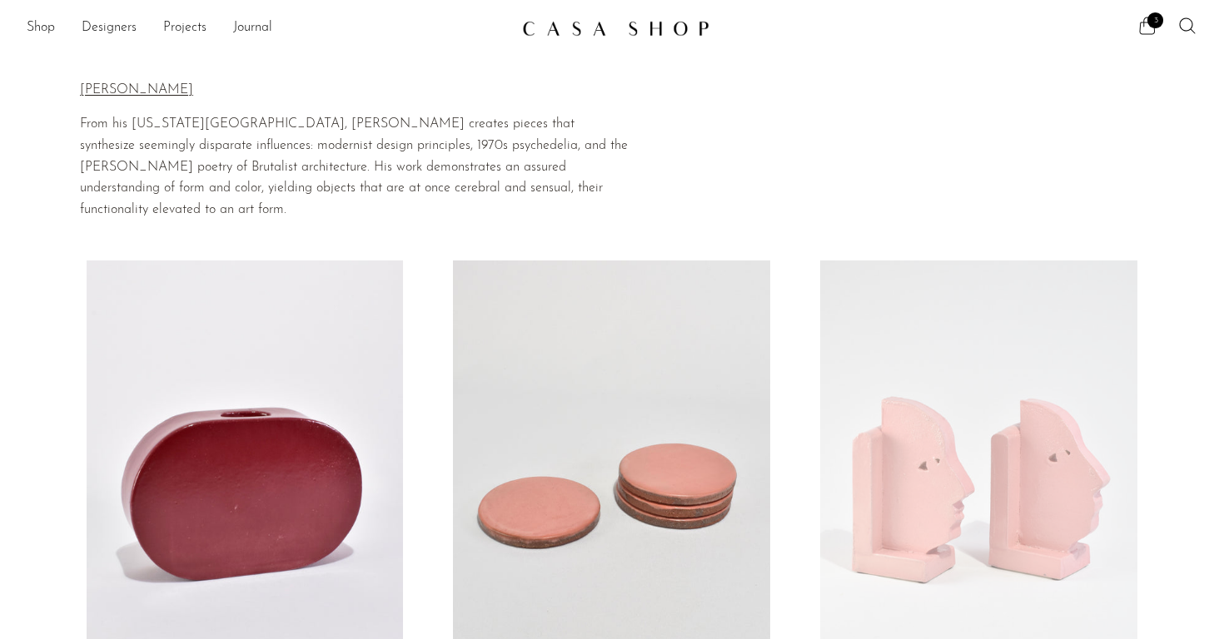
click at [1152, 24] on span "3" at bounding box center [1155, 20] width 16 height 16
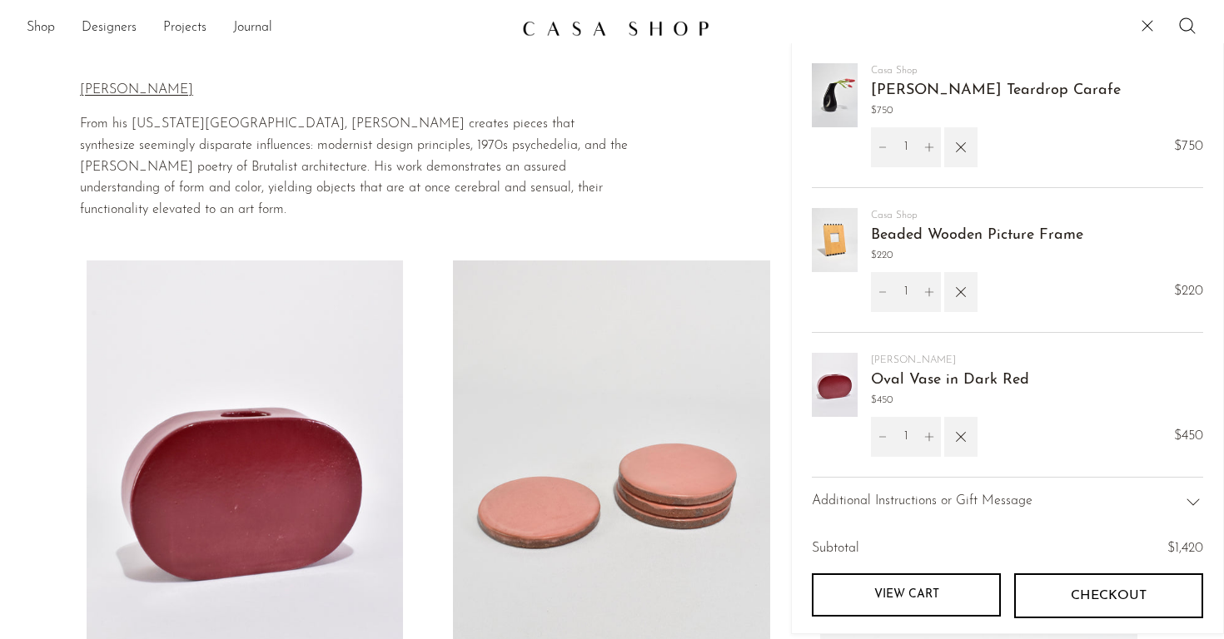
click at [921, 591] on link "View cart" at bounding box center [906, 595] width 189 height 43
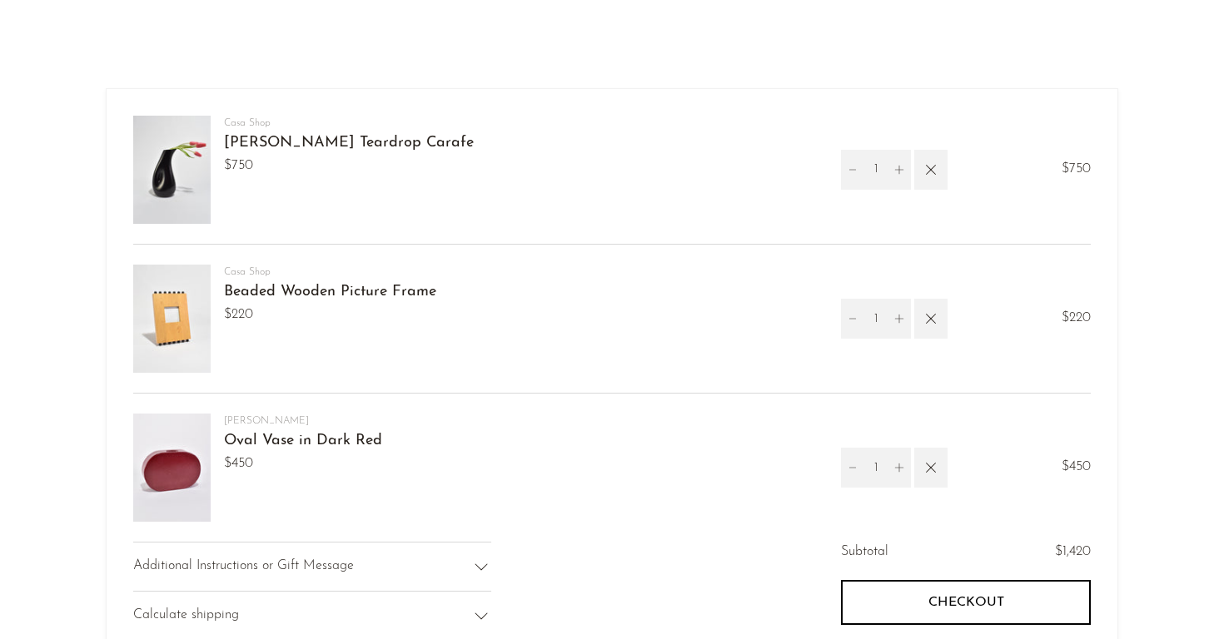
scroll to position [44, 0]
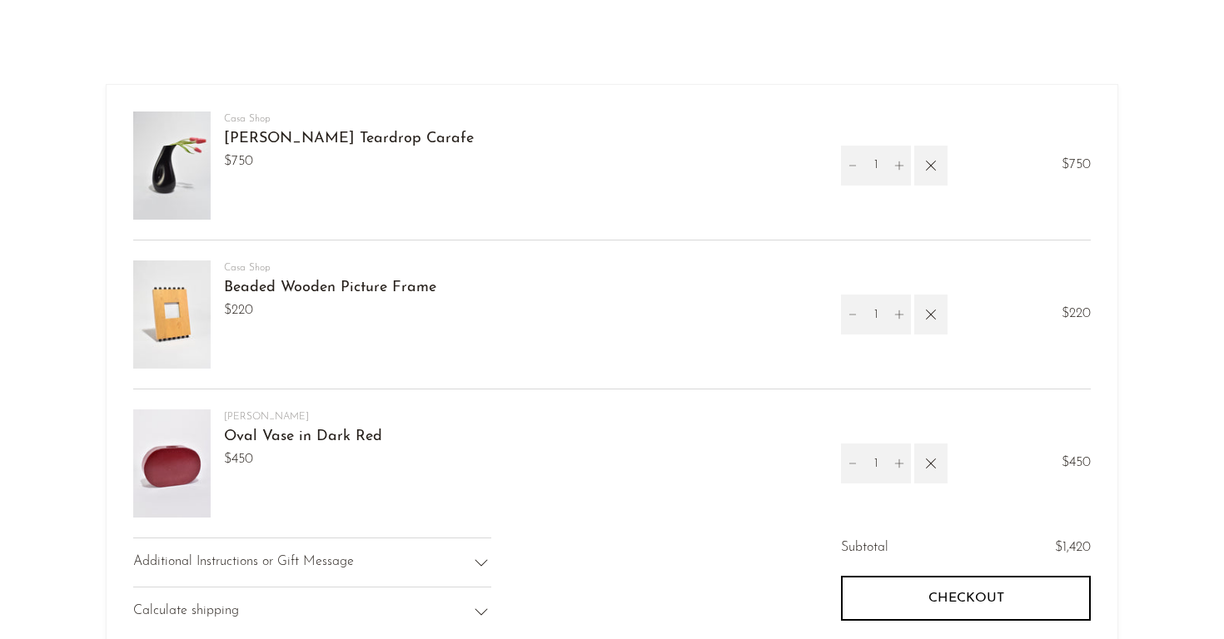
click at [1180, 380] on article "Your cart is empty Continue shopping [GEOGRAPHIC_DATA] [PERSON_NAME] Teardrop C…" at bounding box center [612, 433] width 1224 height 869
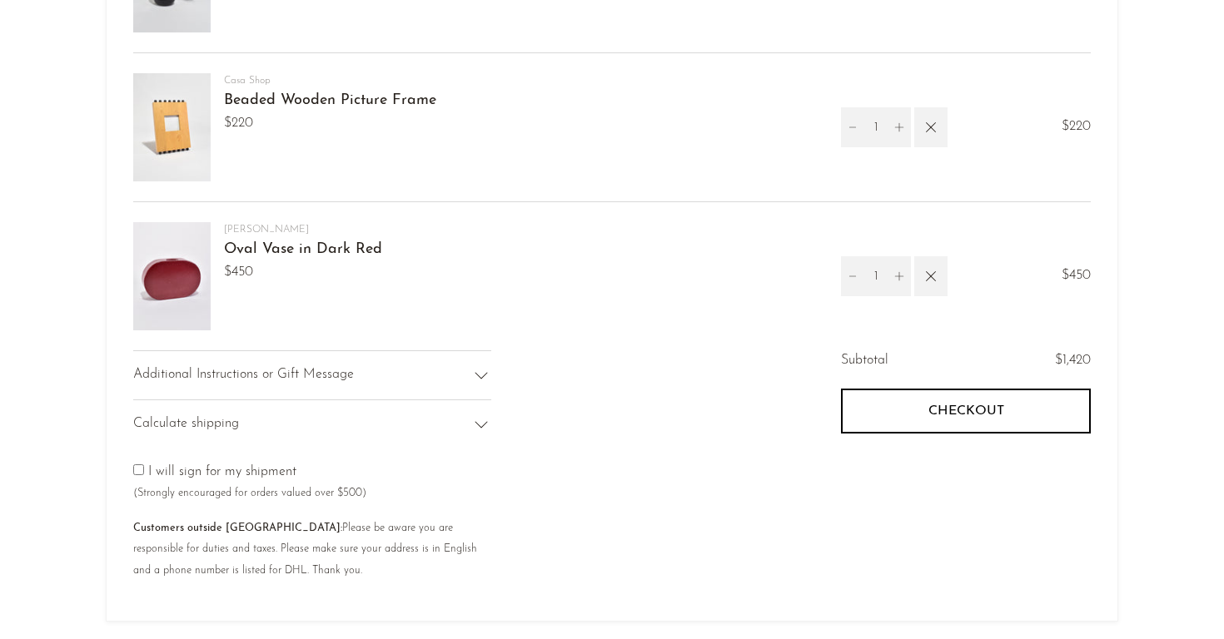
scroll to position [239, 0]
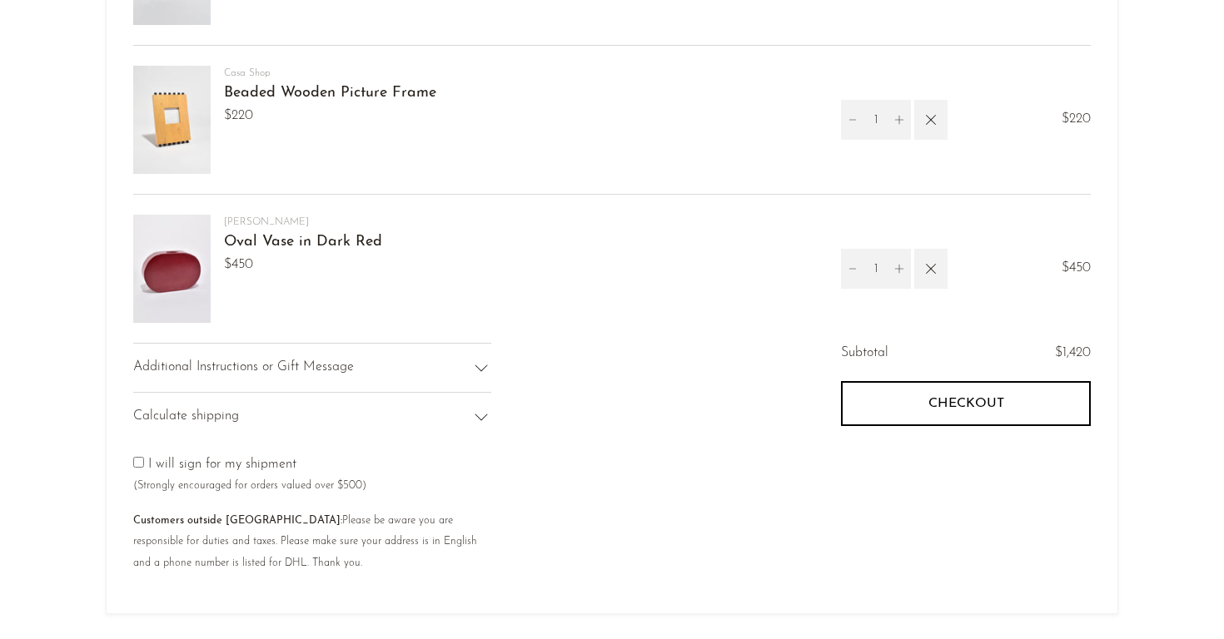
click at [1014, 406] on button "Checkout" at bounding box center [966, 403] width 250 height 45
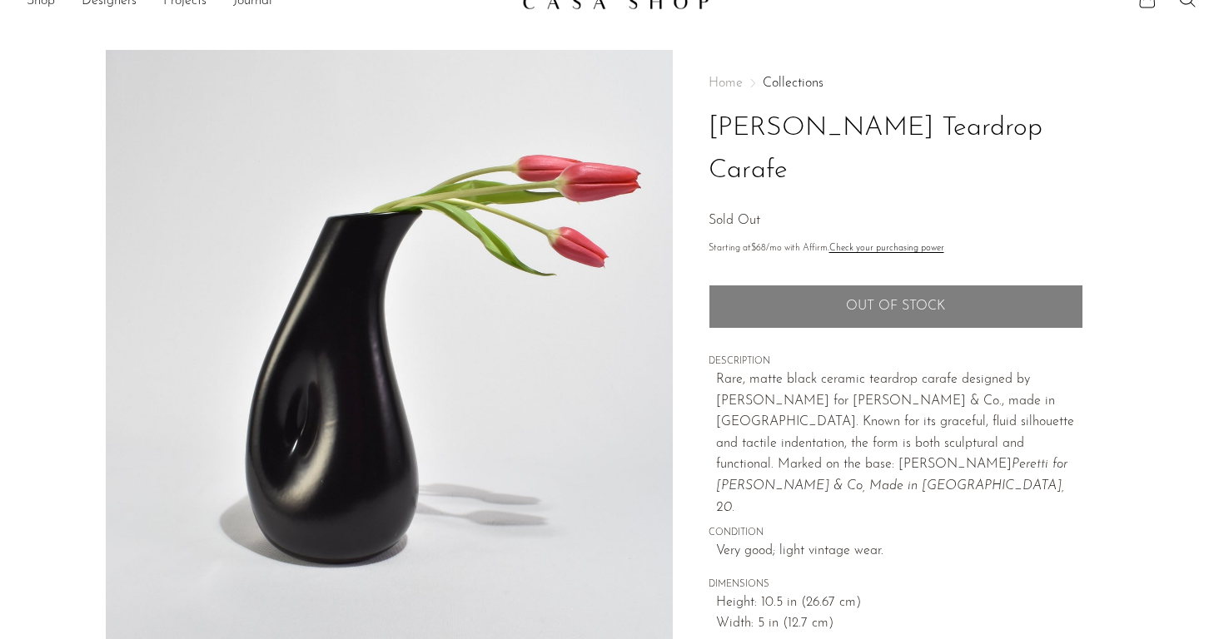
click at [688, 201] on div "Home Collections Elsa Peretti Teardrop Carafe Sold Out Starting at $68 /mo with…" at bounding box center [895, 442] width 445 height 784
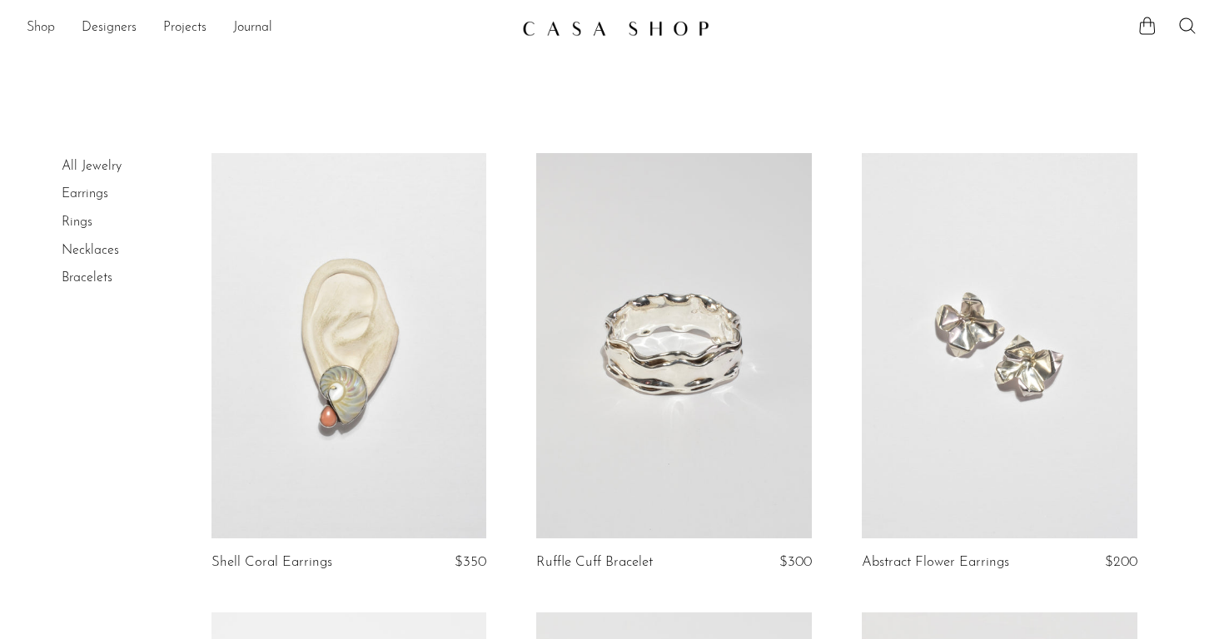
click at [45, 26] on link "Shop" at bounding box center [41, 28] width 28 height 22
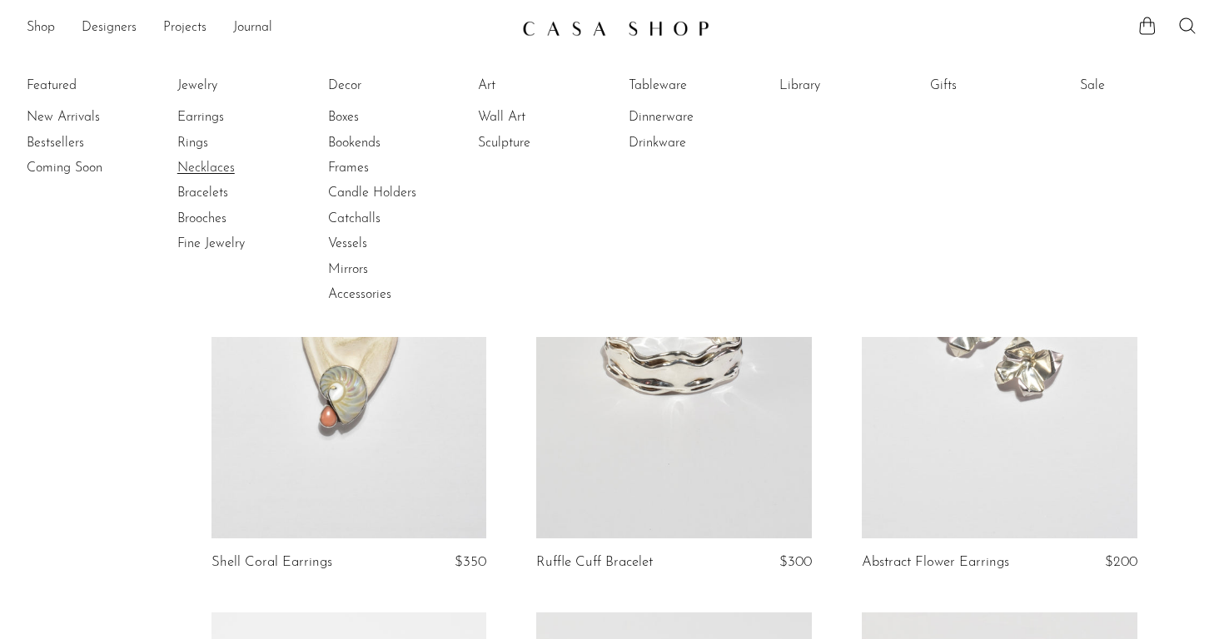
click at [215, 165] on link "Necklaces" at bounding box center [239, 168] width 125 height 18
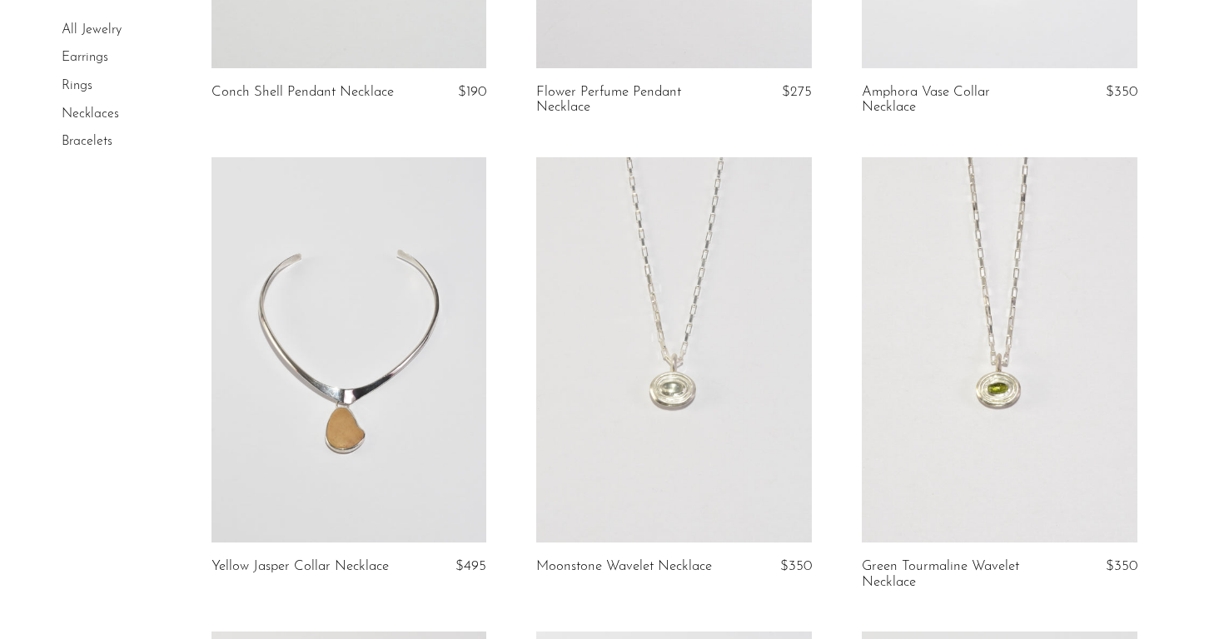
scroll to position [2839, 0]
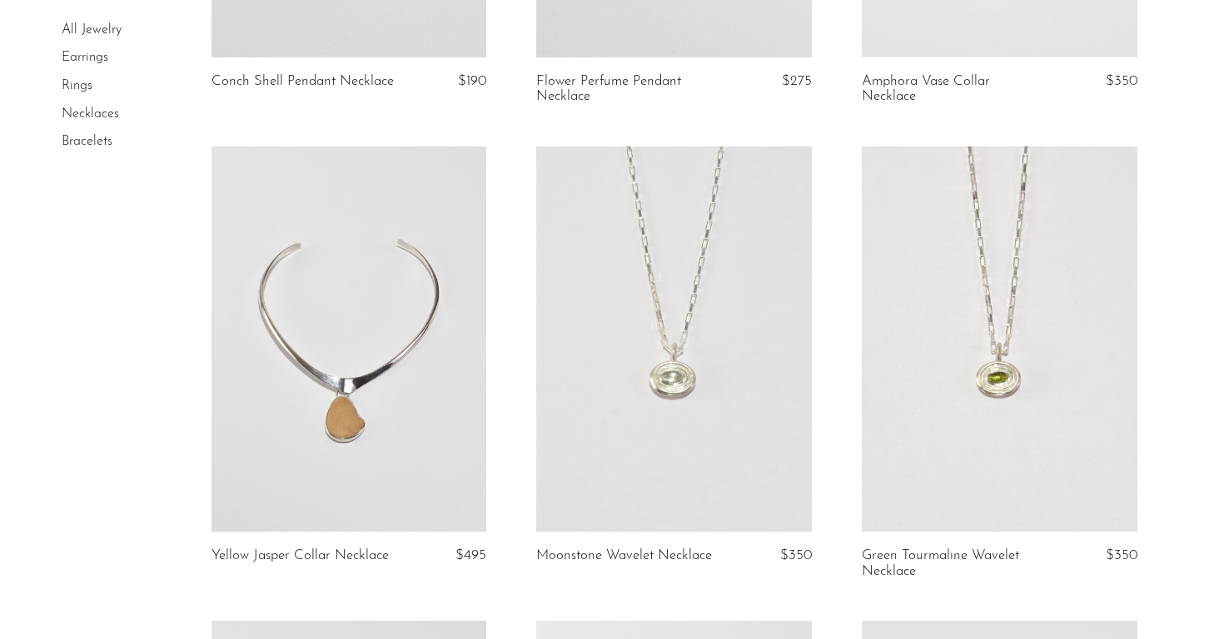
click at [395, 404] on link at bounding box center [349, 339] width 276 height 385
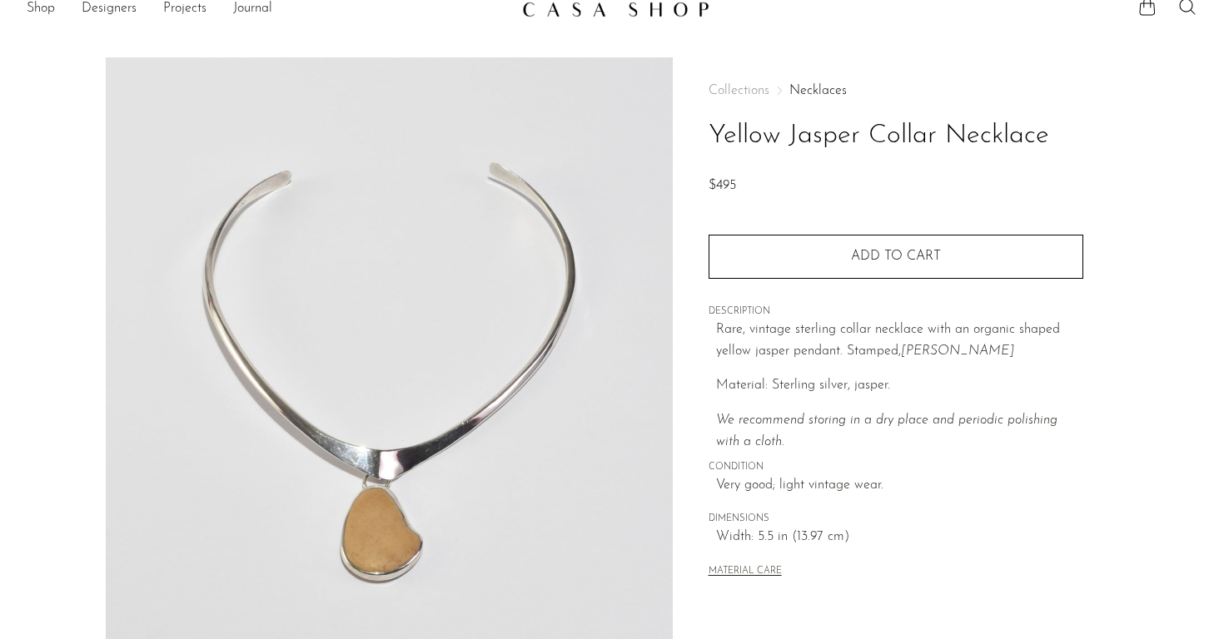
scroll to position [98, 0]
